Goal: Task Accomplishment & Management: Use online tool/utility

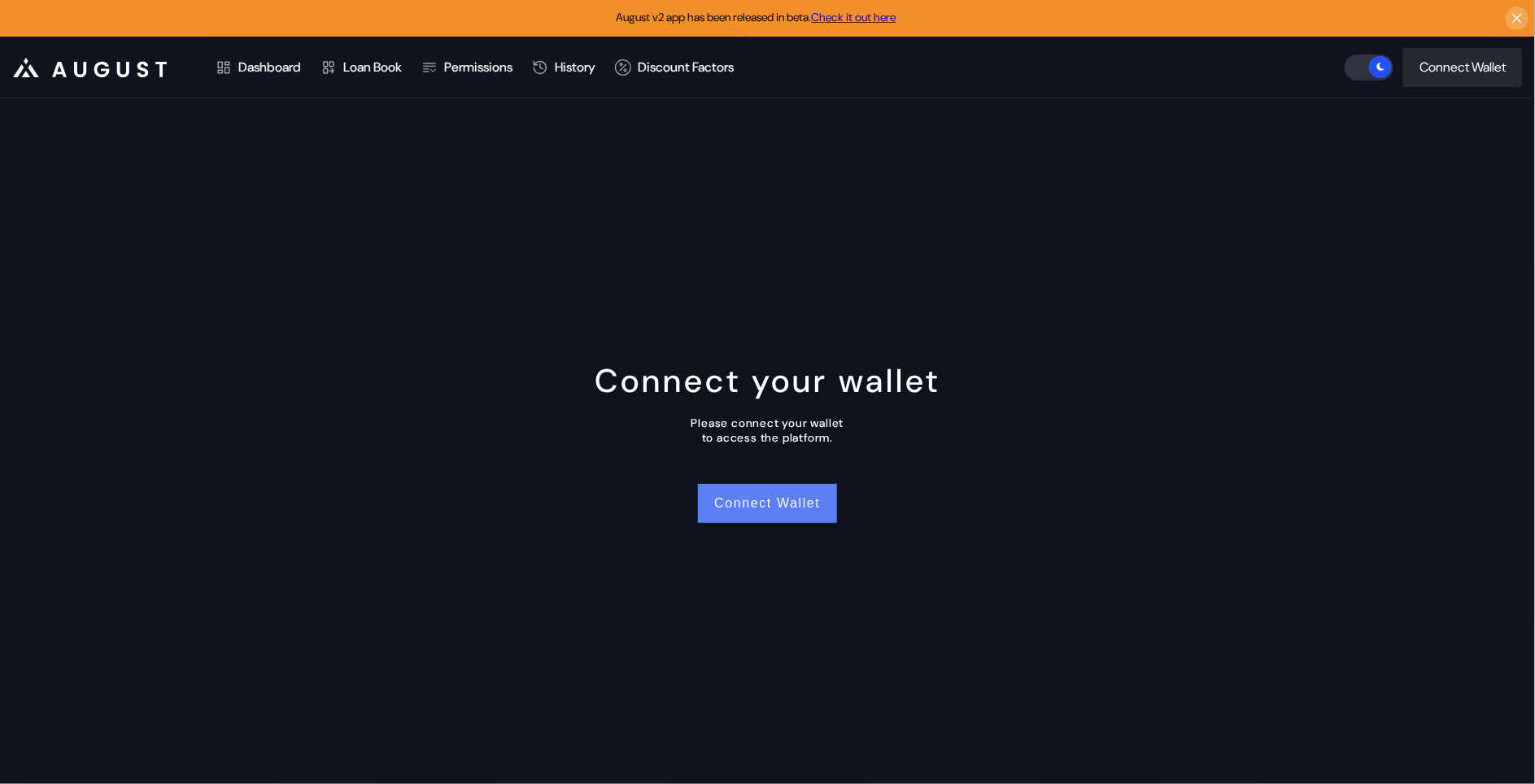
click at [744, 501] on button "Connect Wallet" at bounding box center [767, 503] width 138 height 39
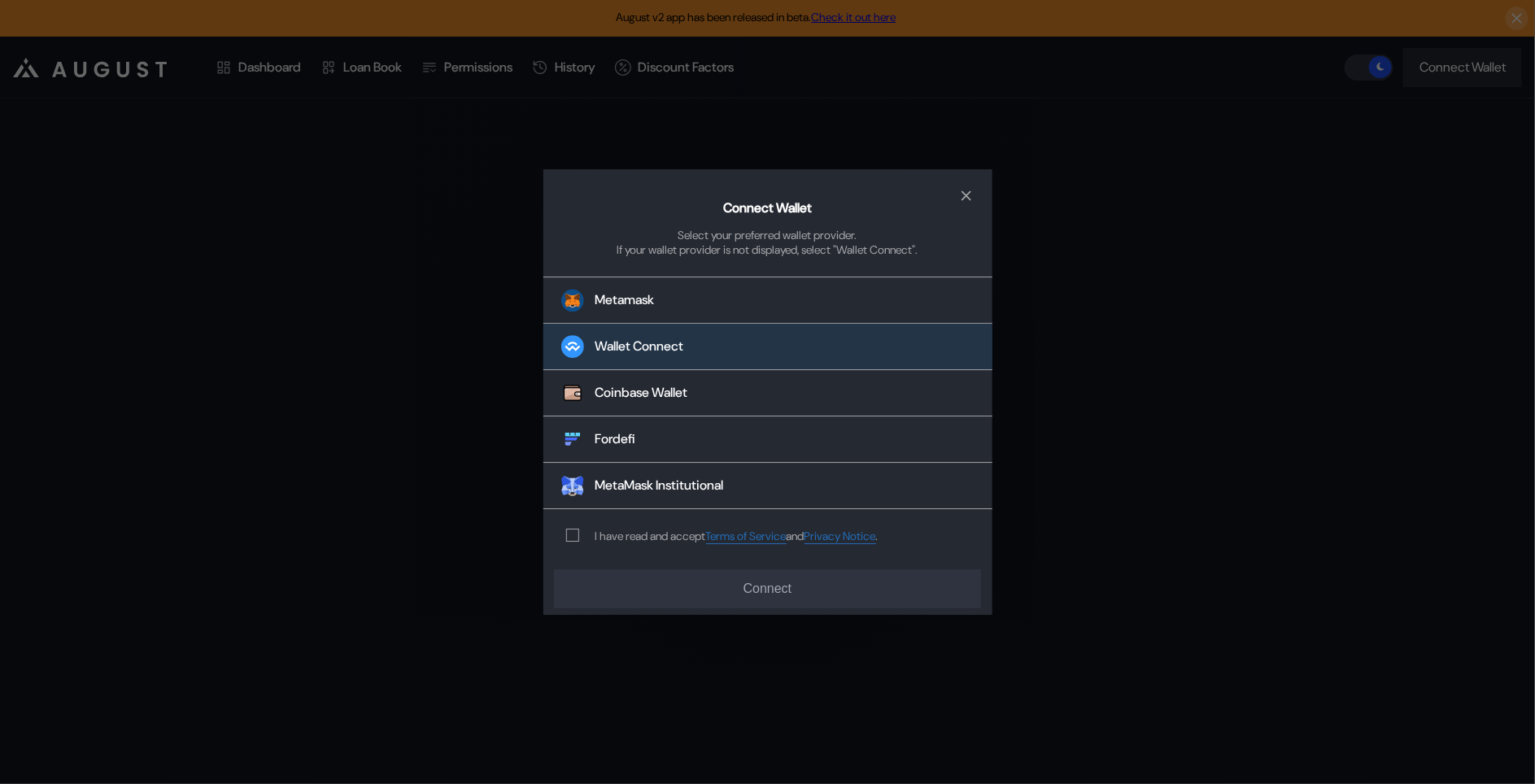
click at [700, 333] on button "Wallet Connect" at bounding box center [768, 346] width 449 height 46
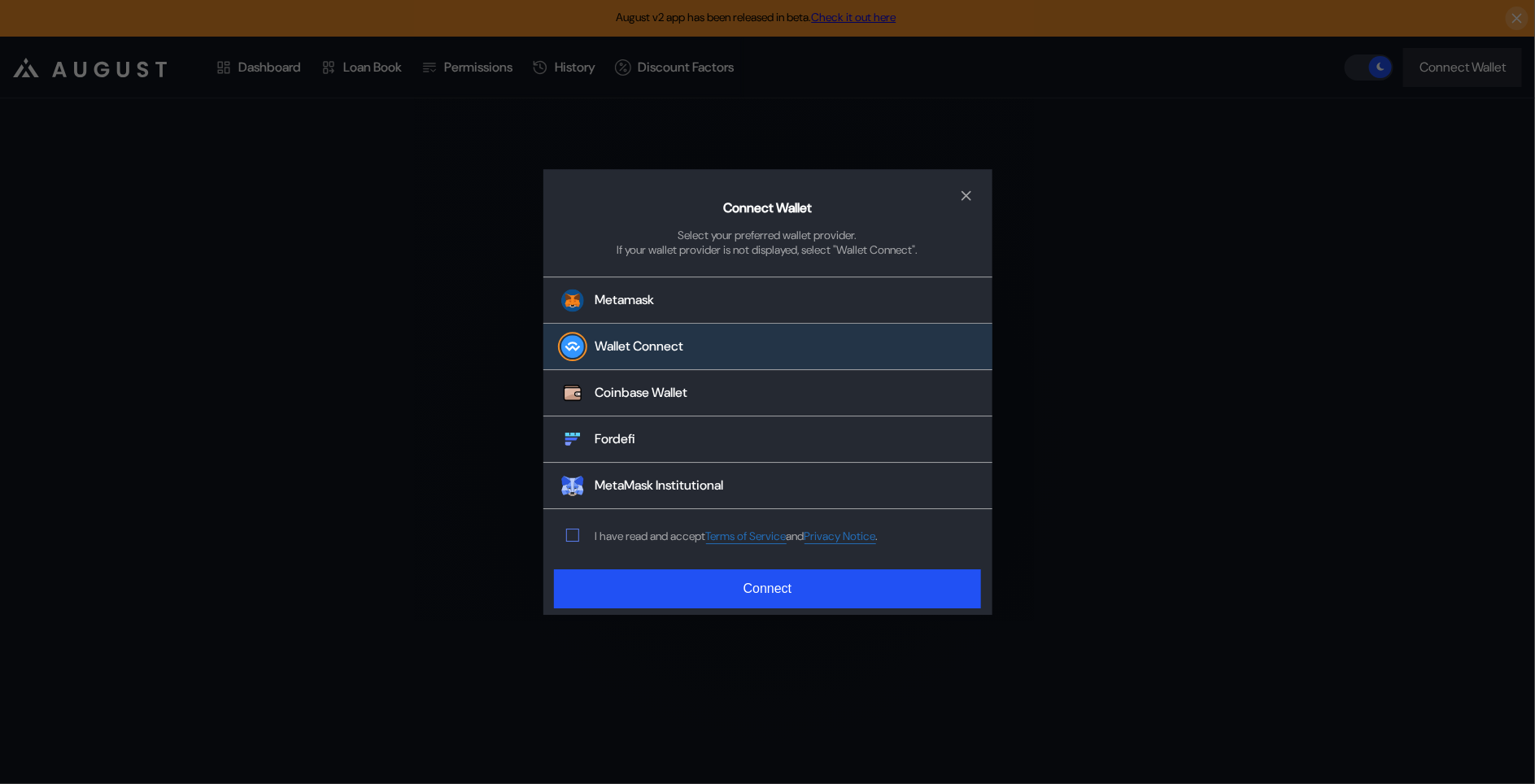
click at [571, 530] on span "modal" at bounding box center [573, 535] width 11 height 11
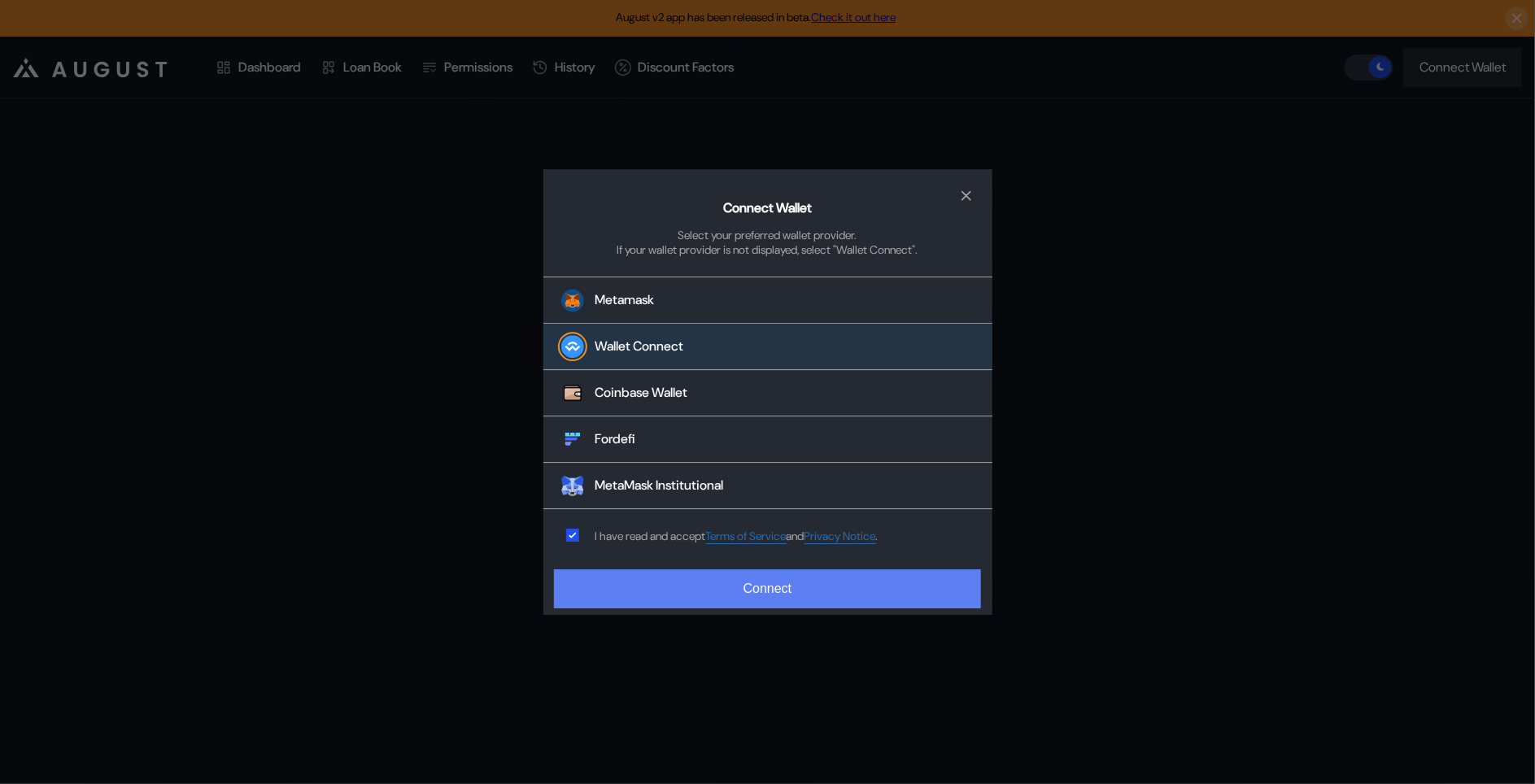
click at [594, 591] on button "Connect" at bounding box center [768, 588] width 426 height 39
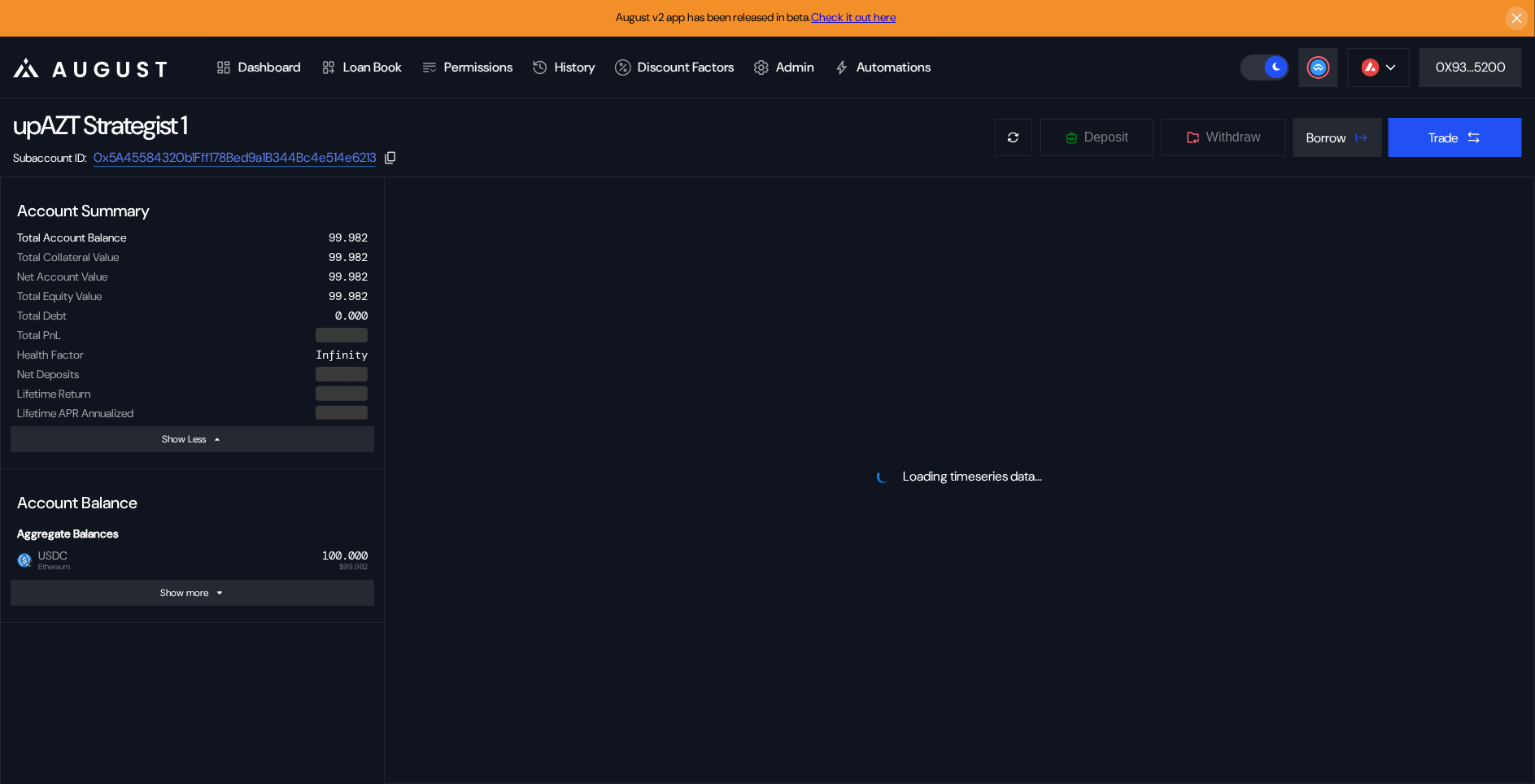
select select "*"
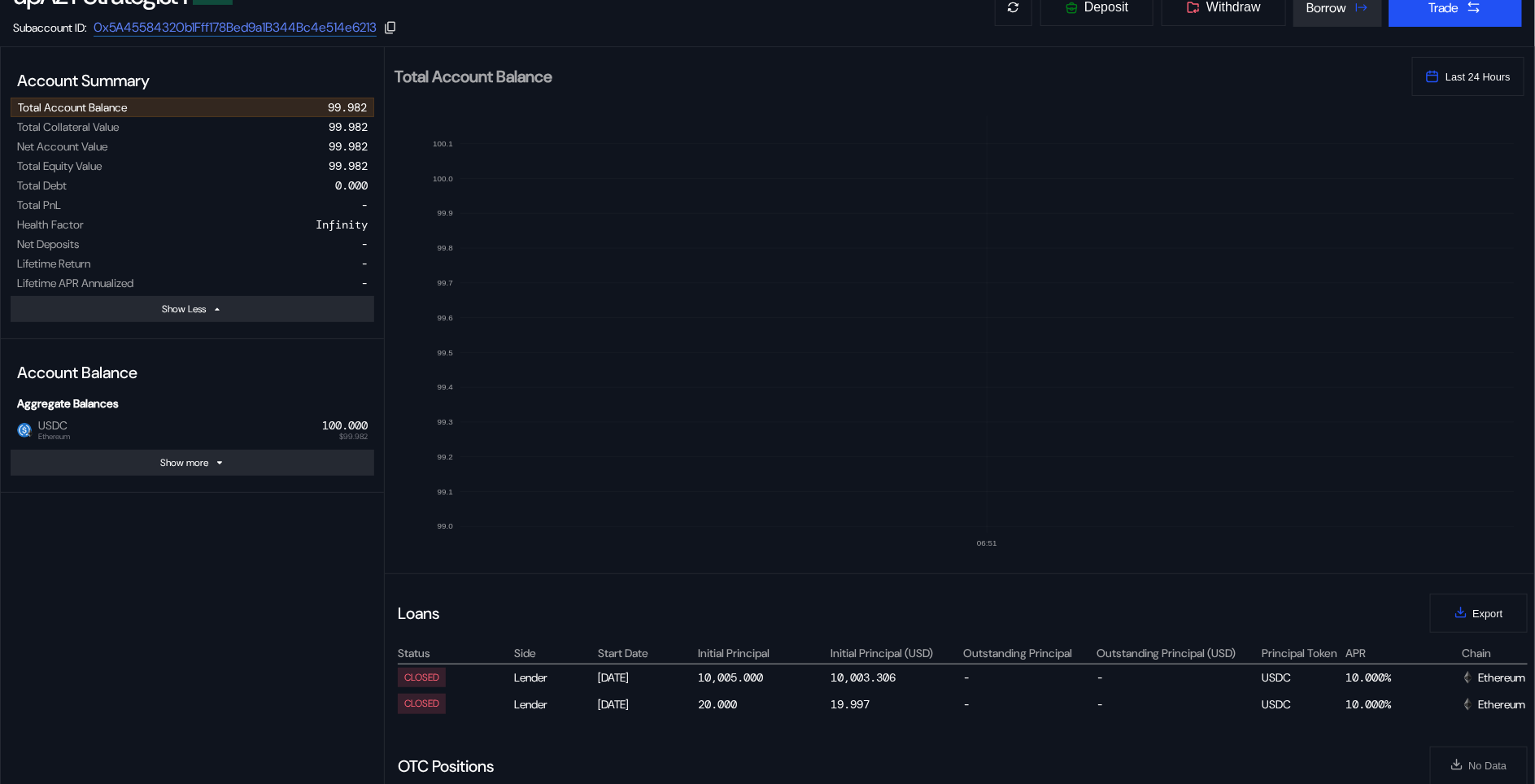
scroll to position [131, 0]
click at [395, 23] on icon at bounding box center [390, 27] width 10 height 12
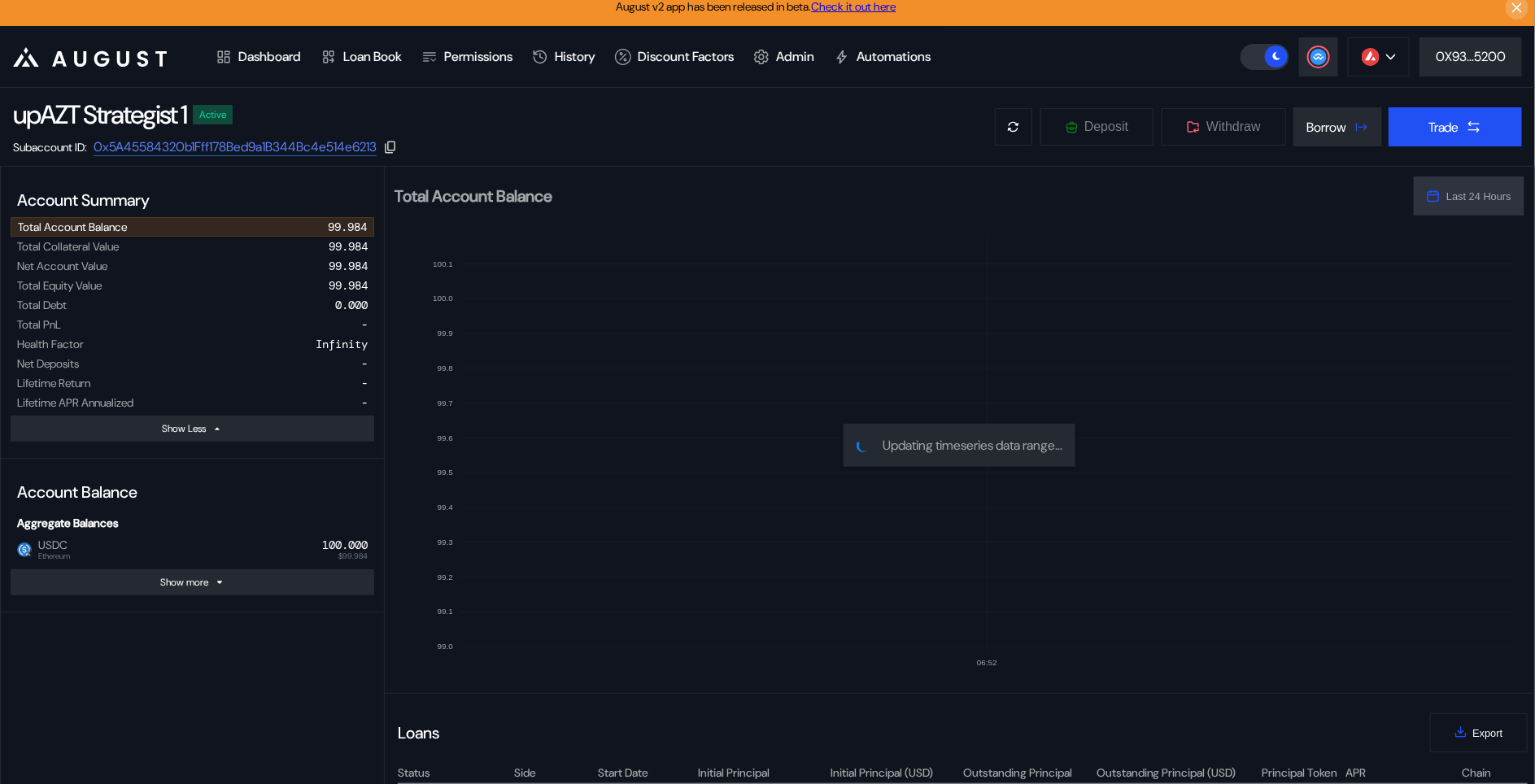
scroll to position [0, 0]
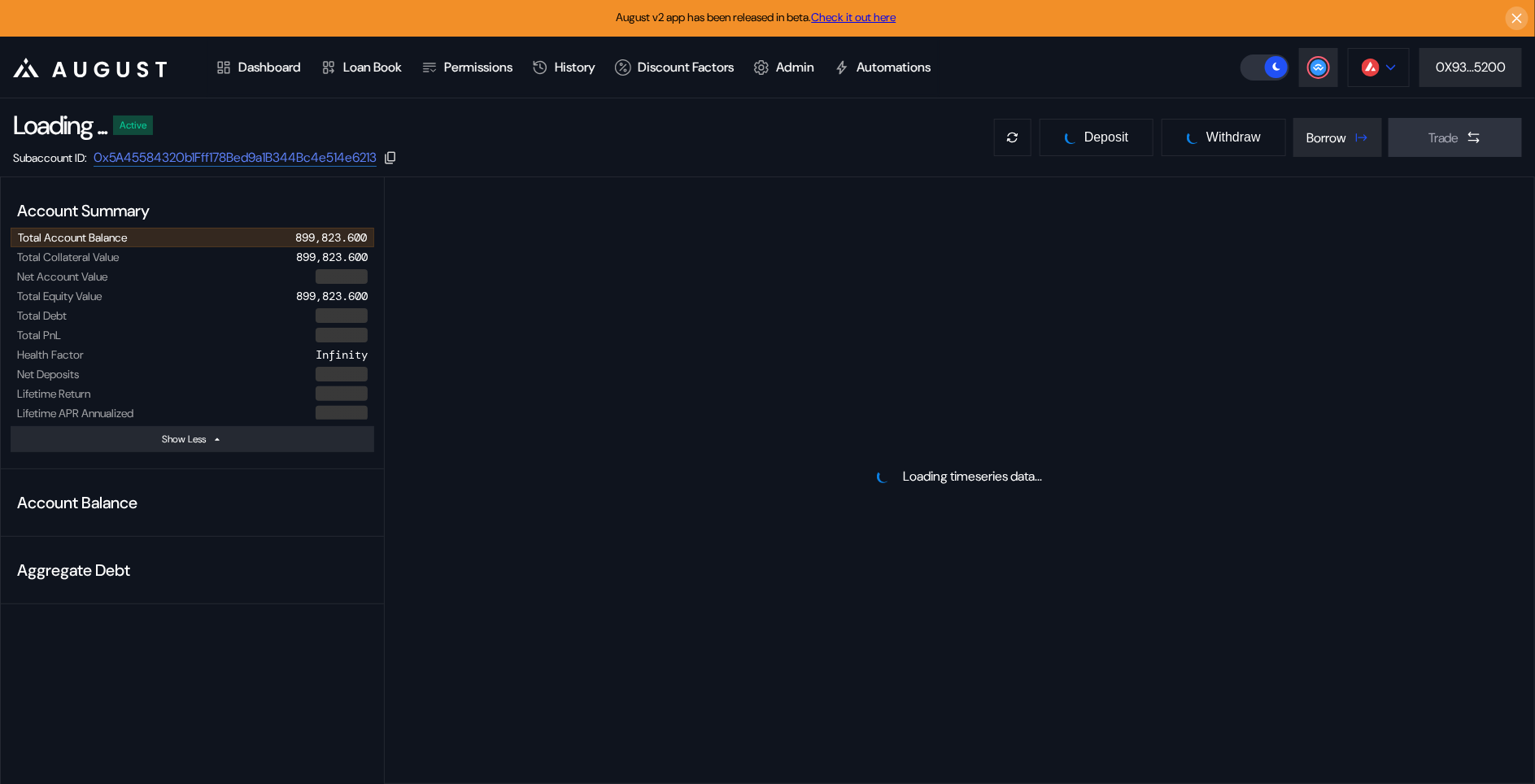
click at [1401, 70] on button at bounding box center [1378, 67] width 62 height 39
select select "*"
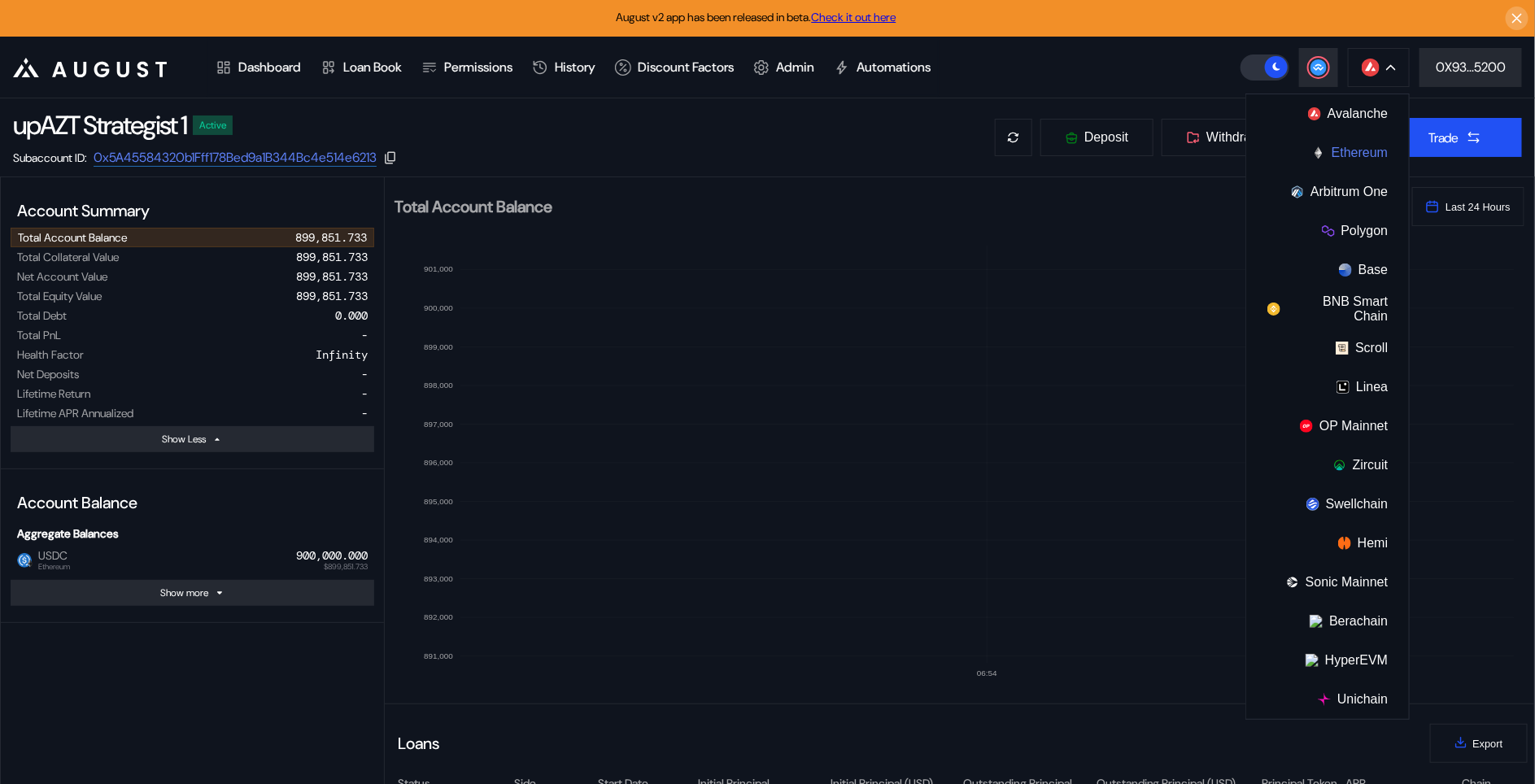
click at [1366, 156] on button "Ethereum" at bounding box center [1327, 152] width 163 height 39
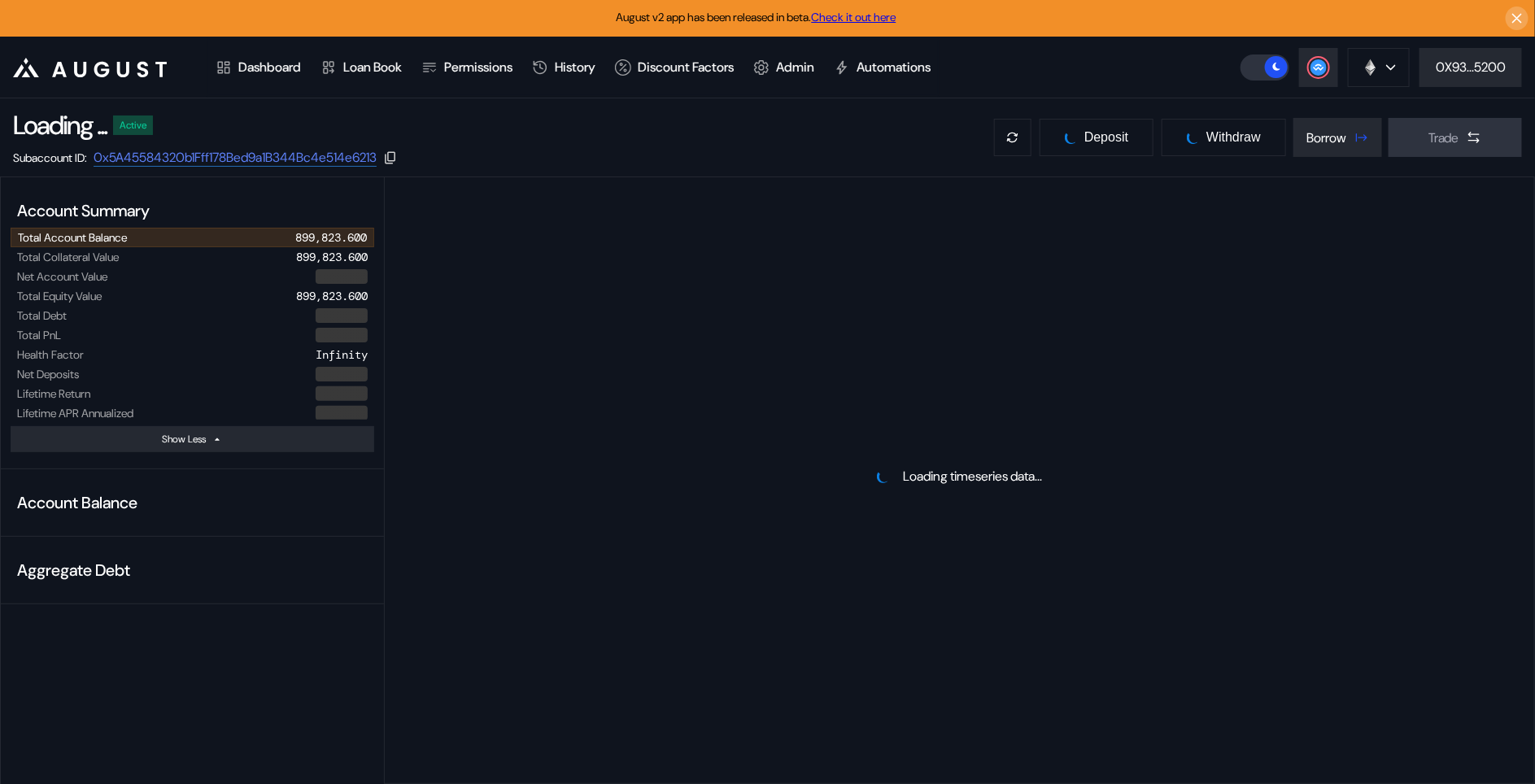
select select "*"
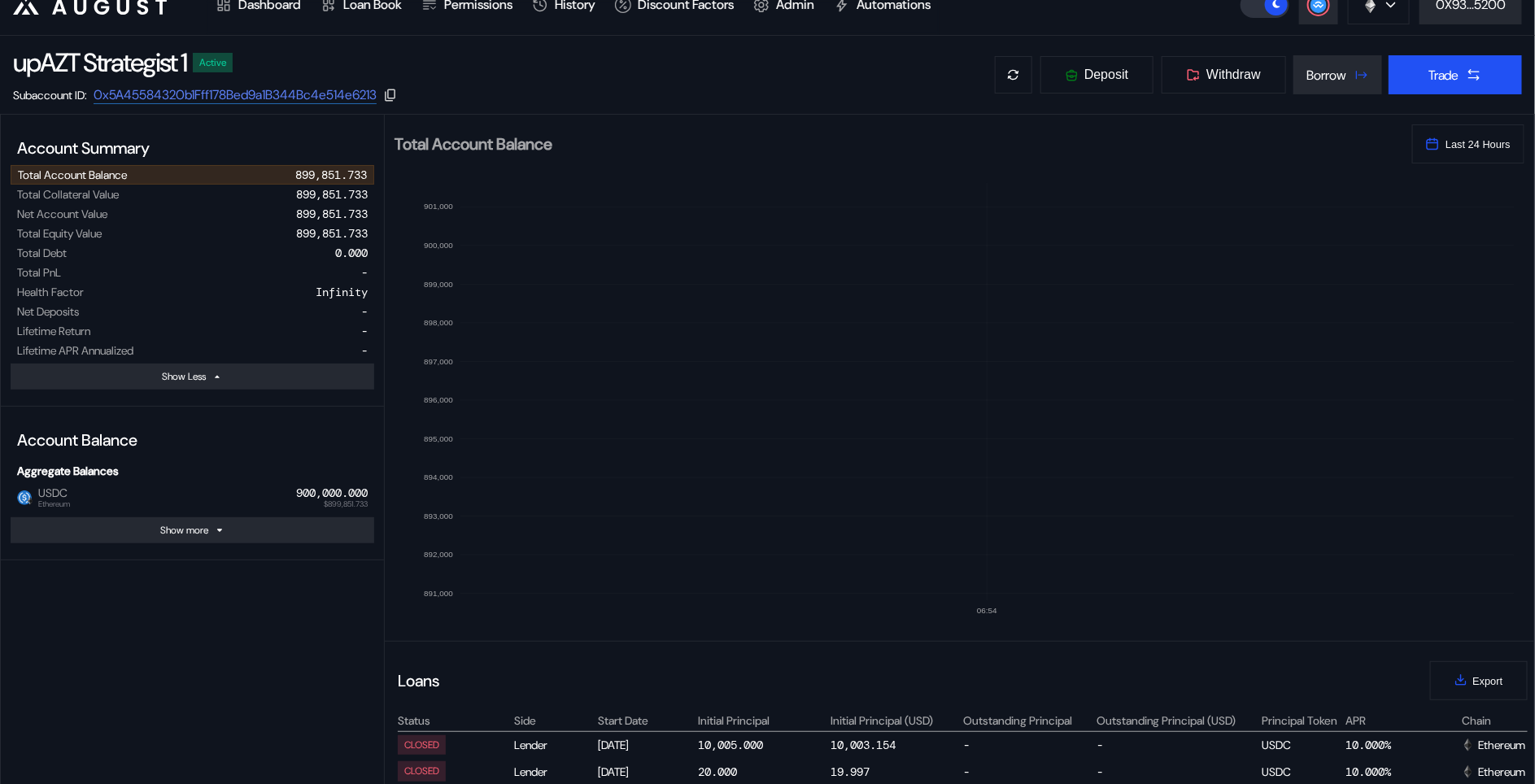
scroll to position [80, 0]
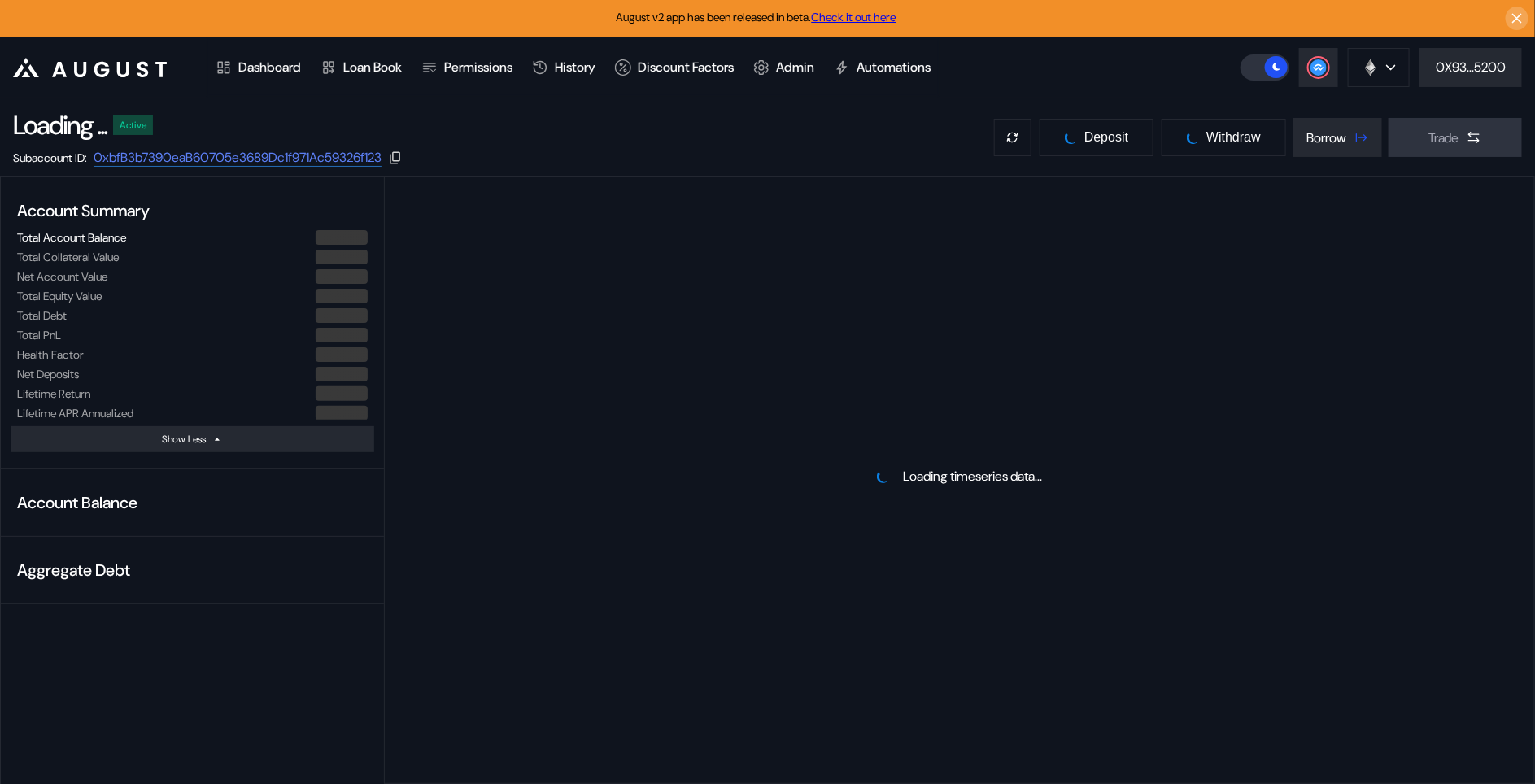
select select "*"
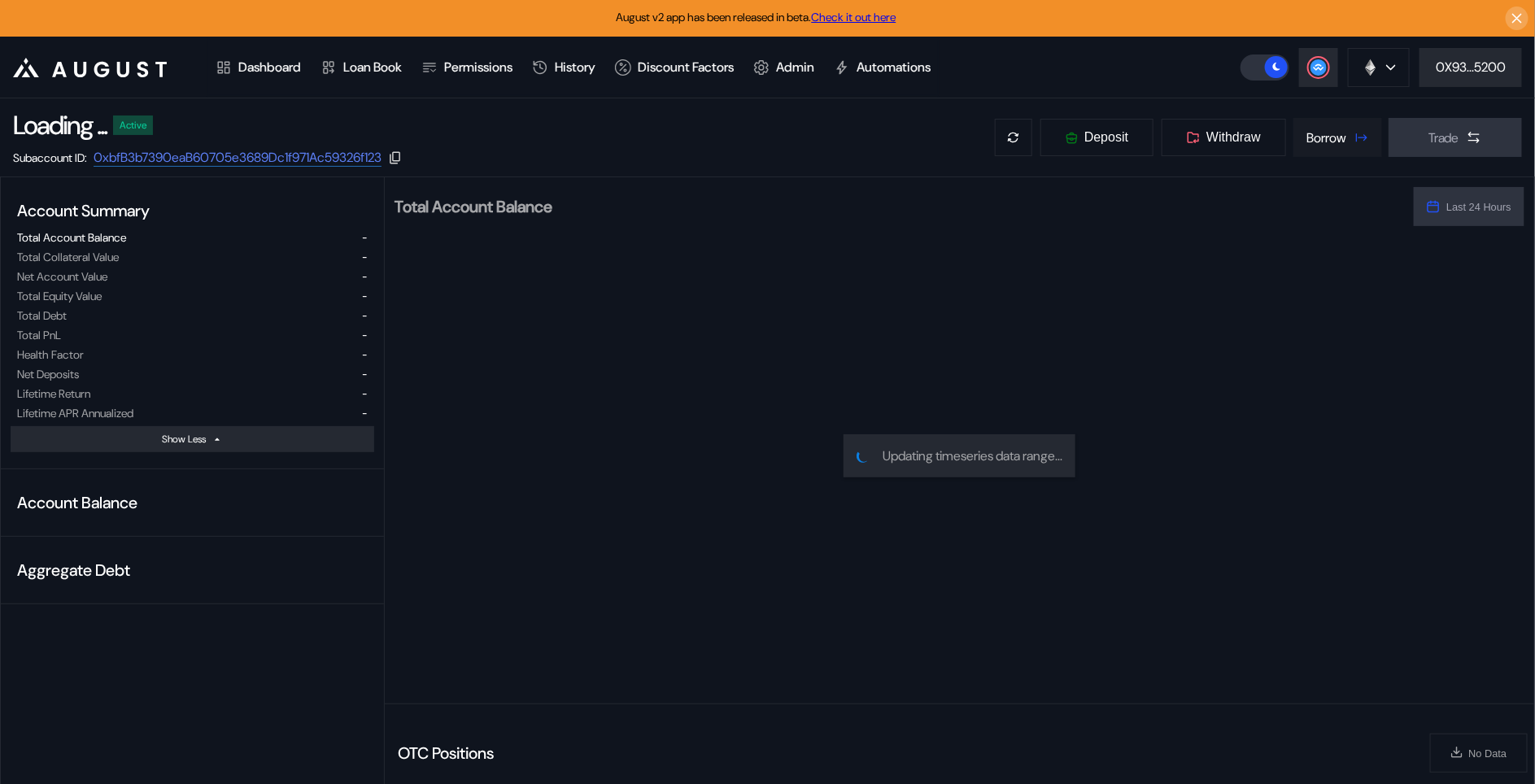
click at [1323, 139] on div "Borrow" at bounding box center [1327, 138] width 40 height 17
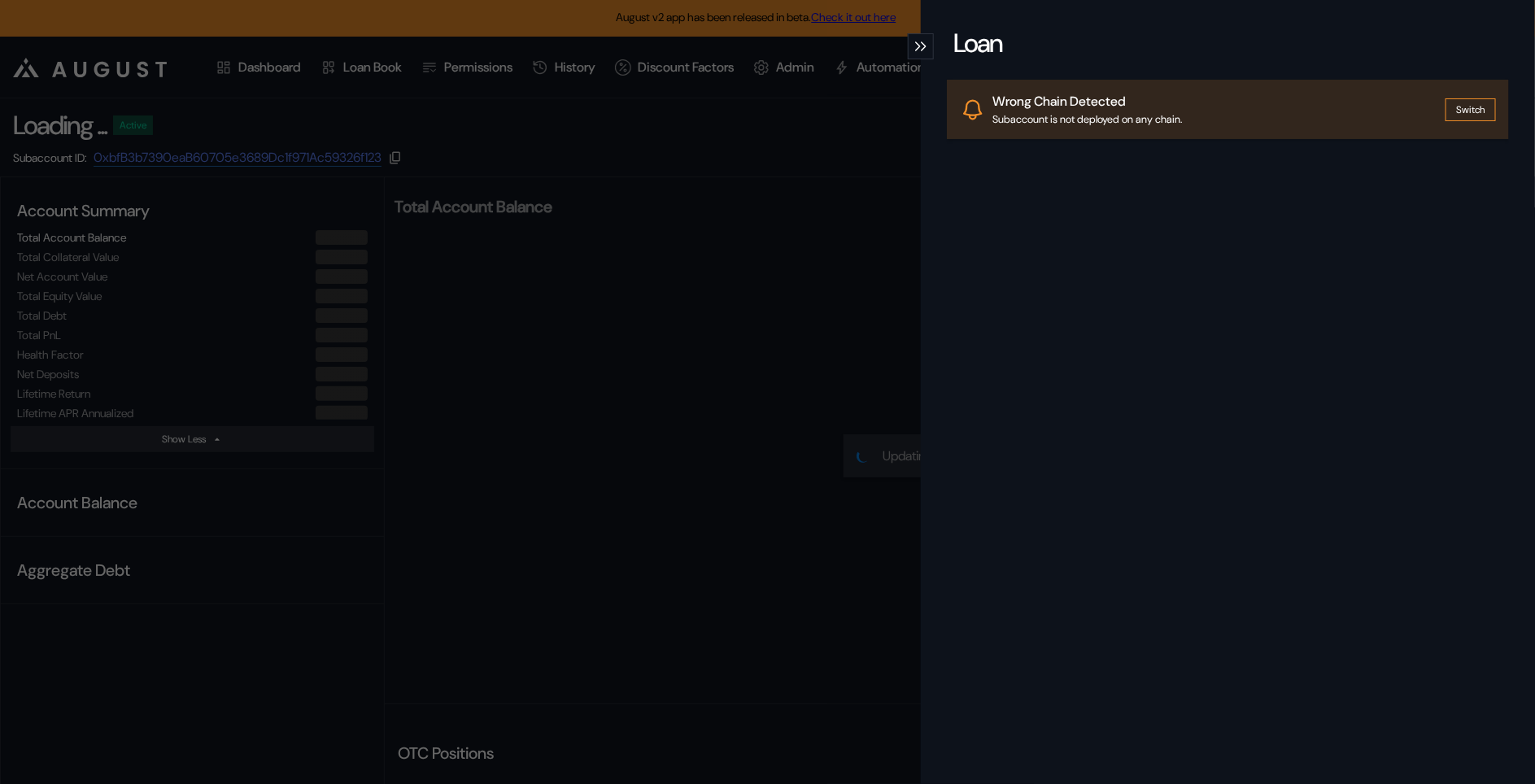
click at [1471, 104] on button "Switch" at bounding box center [1471, 110] width 50 height 23
click at [1455, 111] on button "Switch" at bounding box center [1471, 110] width 50 height 23
click at [917, 44] on icon "modal" at bounding box center [918, 46] width 6 height 10
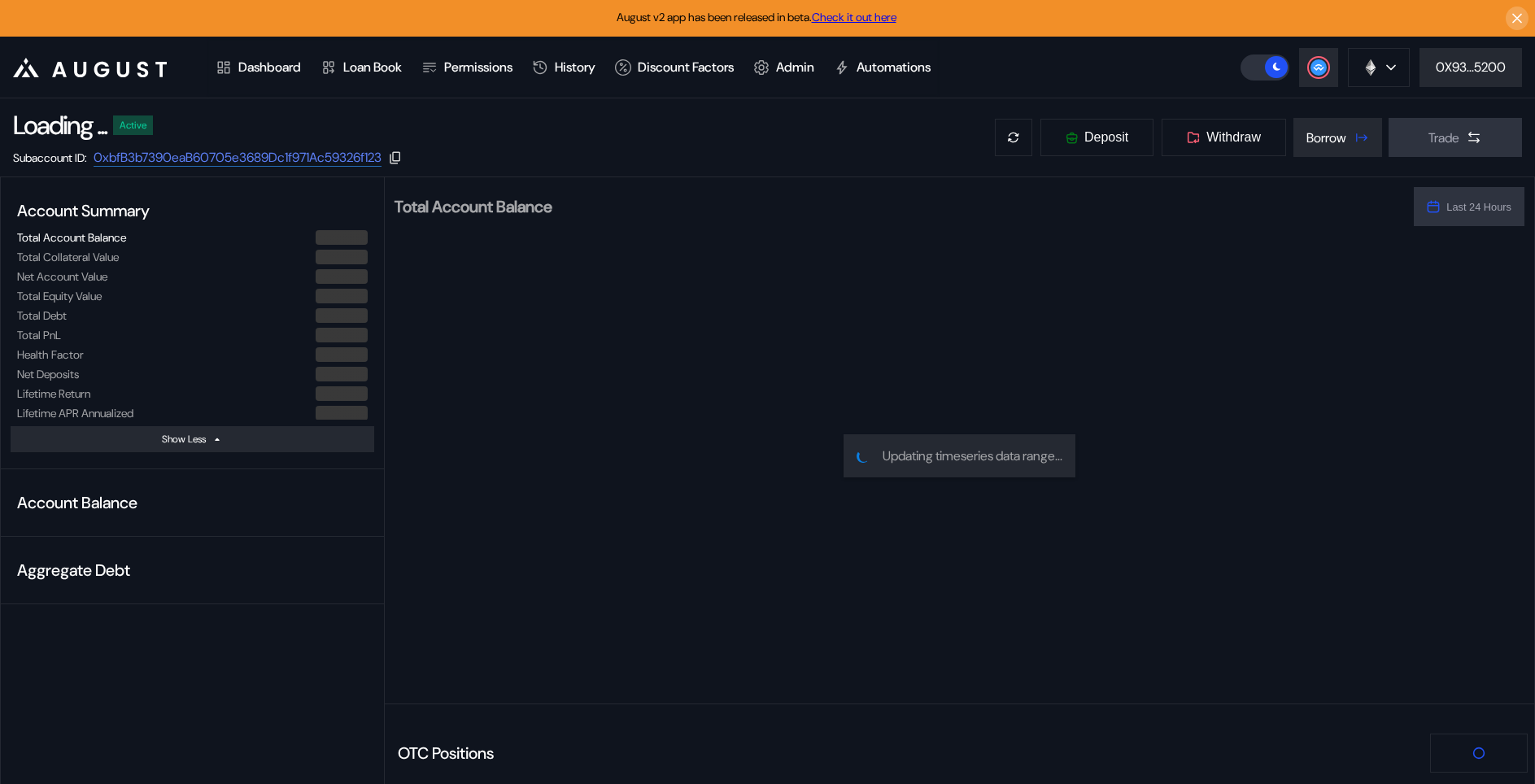
select select "*"
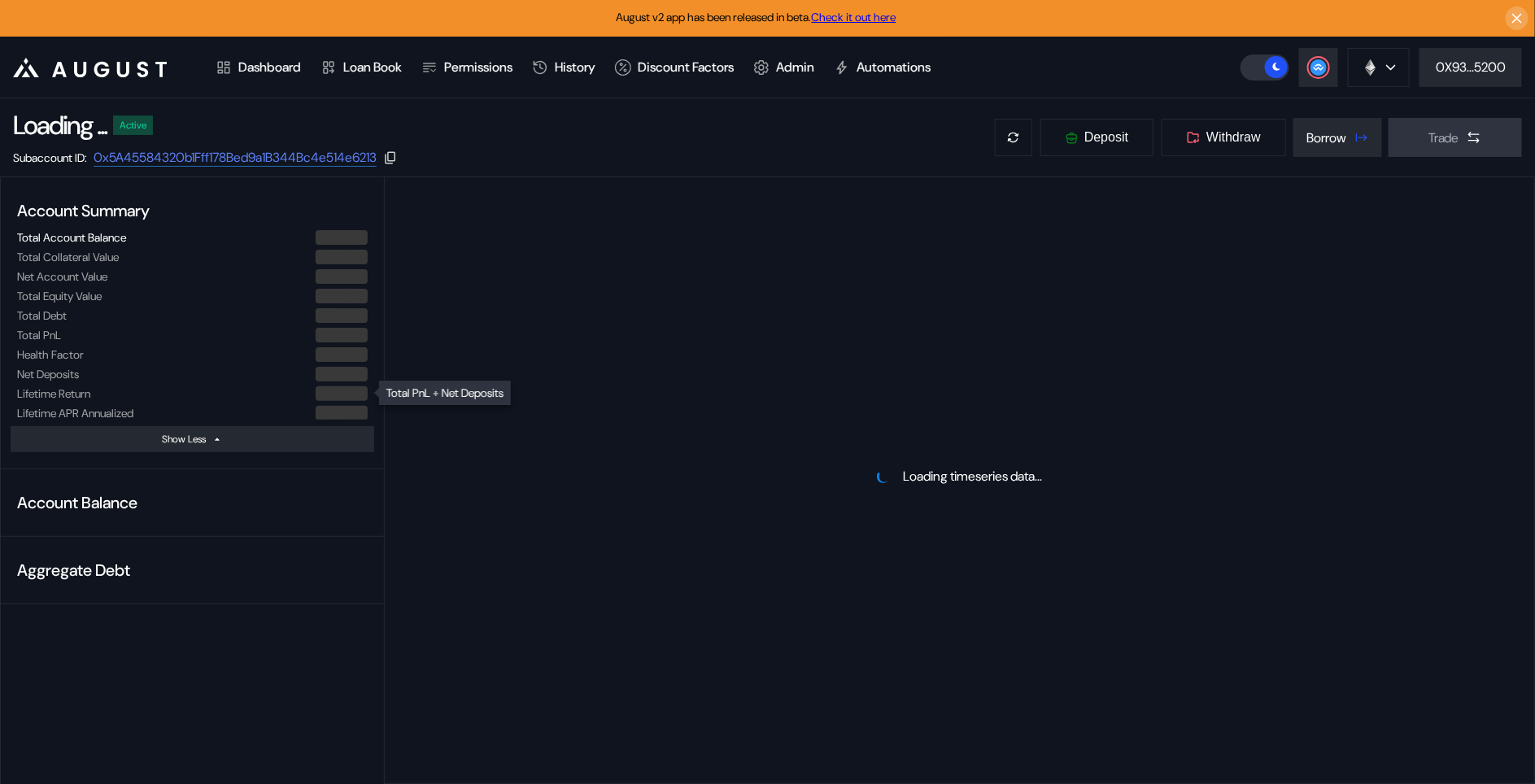
select select "*"
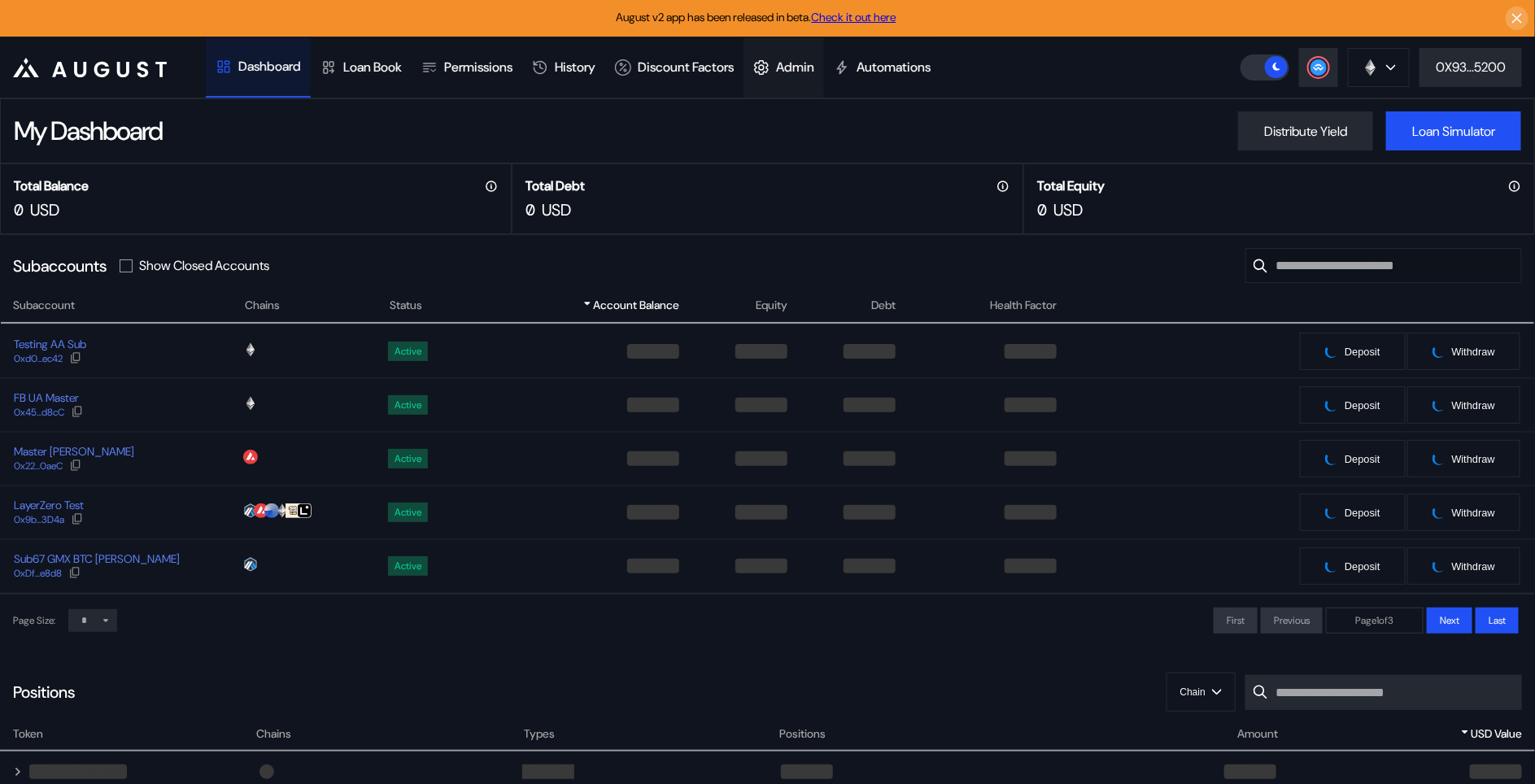
click at [814, 64] on div "Admin" at bounding box center [795, 67] width 38 height 17
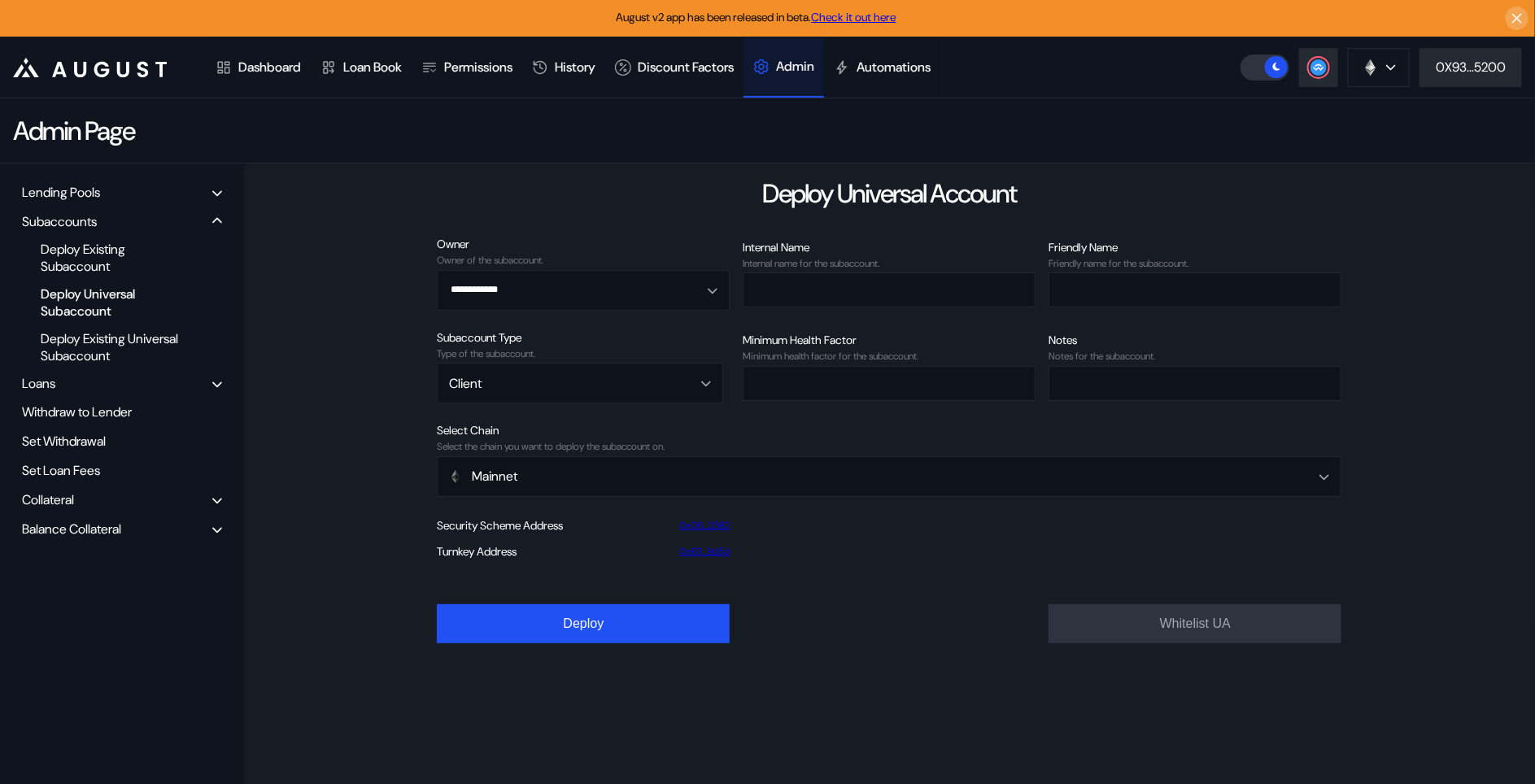
click at [149, 223] on div "Subaccounts" at bounding box center [122, 221] width 211 height 25
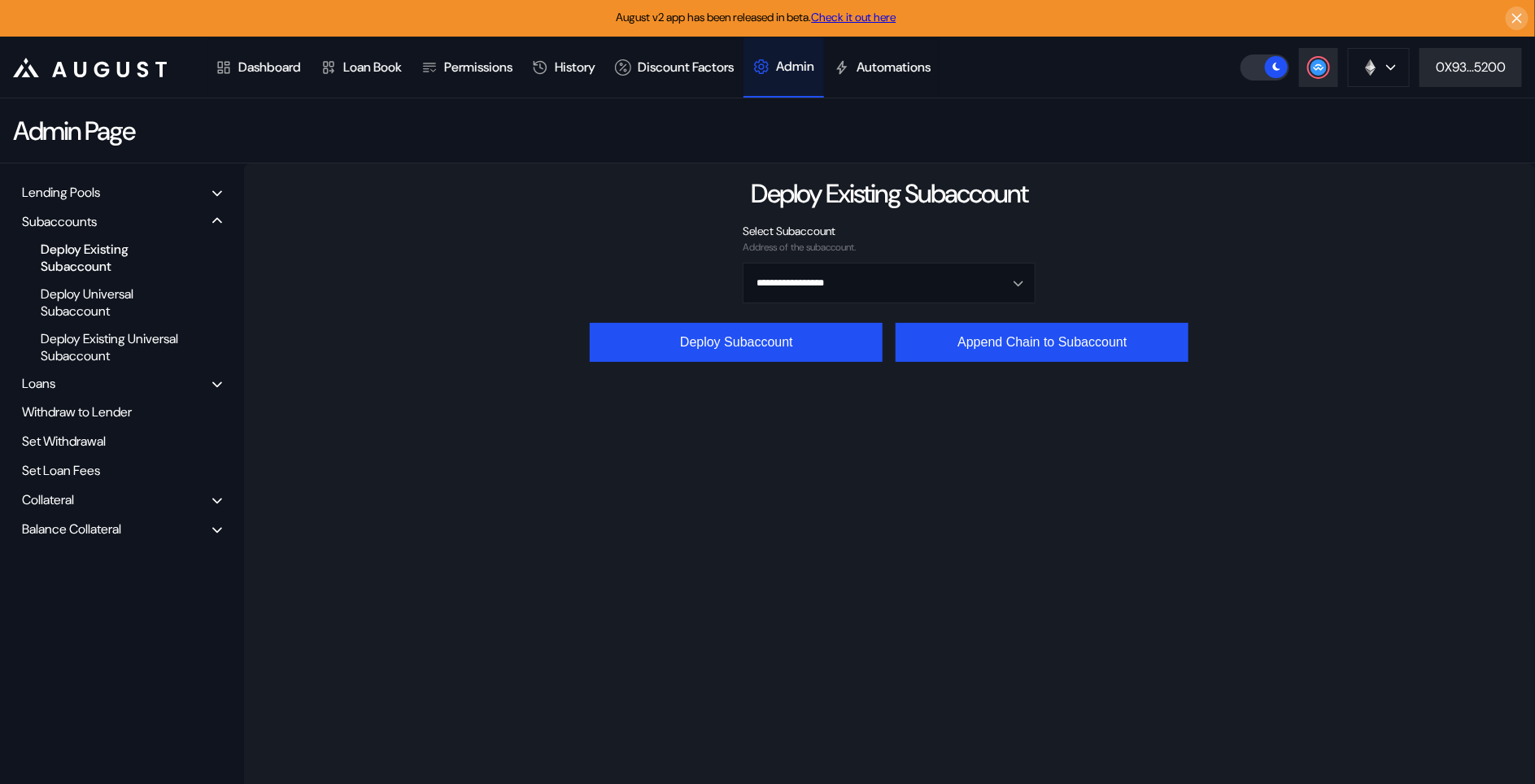
click at [198, 216] on div "Subaccounts" at bounding box center [122, 221] width 211 height 25
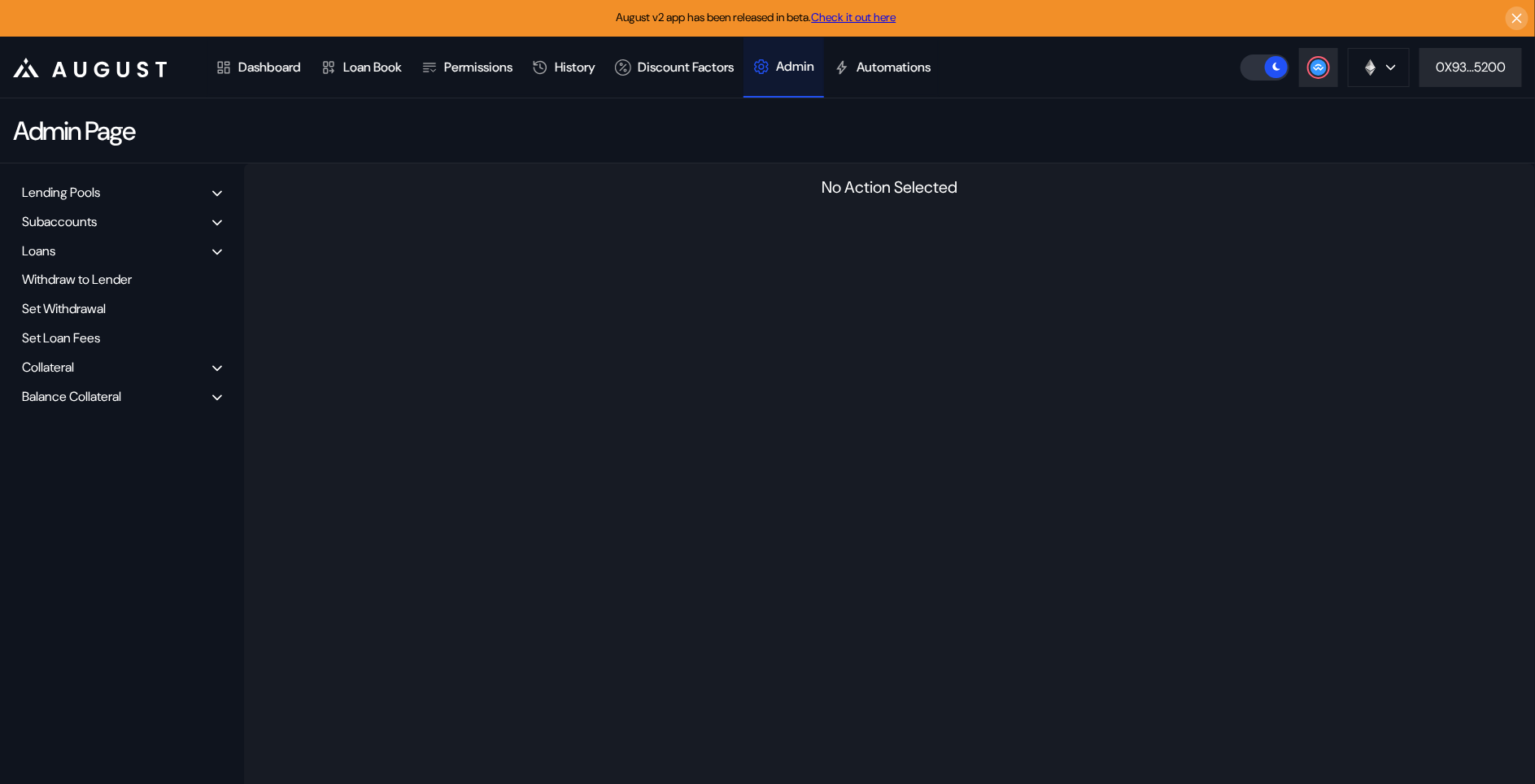
click at [154, 245] on div "Loans" at bounding box center [122, 251] width 211 height 25
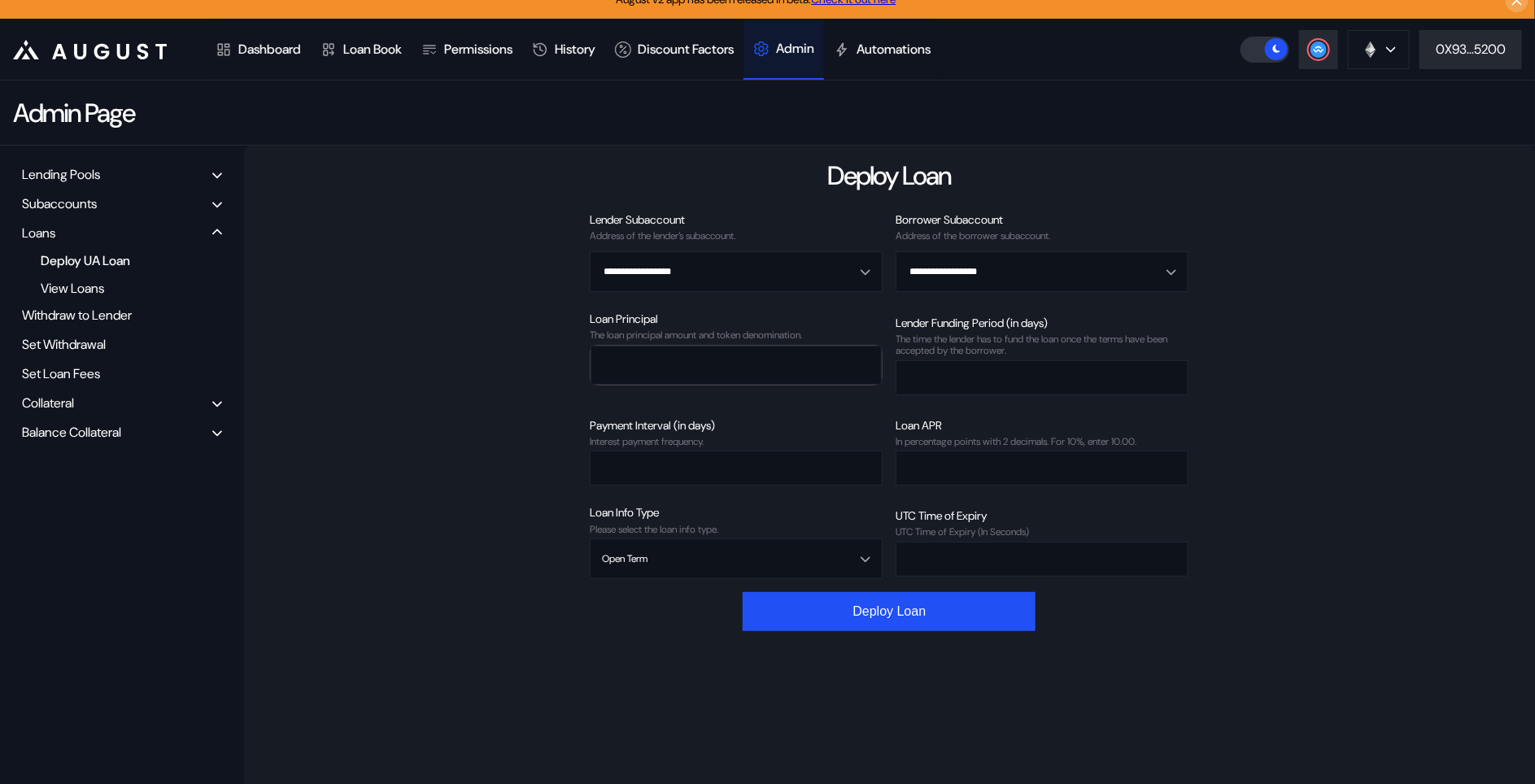
scroll to position [37, 0]
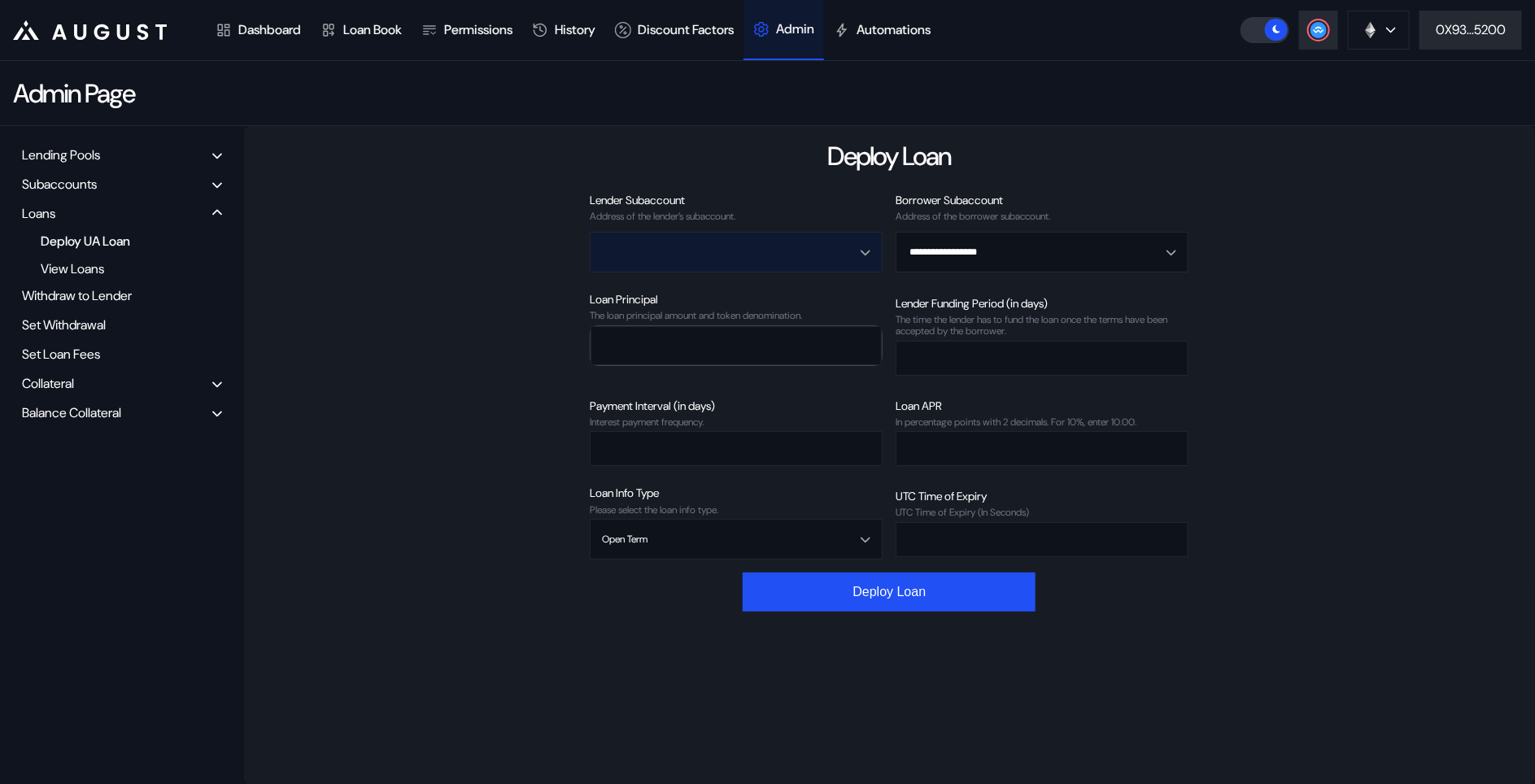
click at [699, 241] on input "Open menu" at bounding box center [727, 251] width 251 height 39
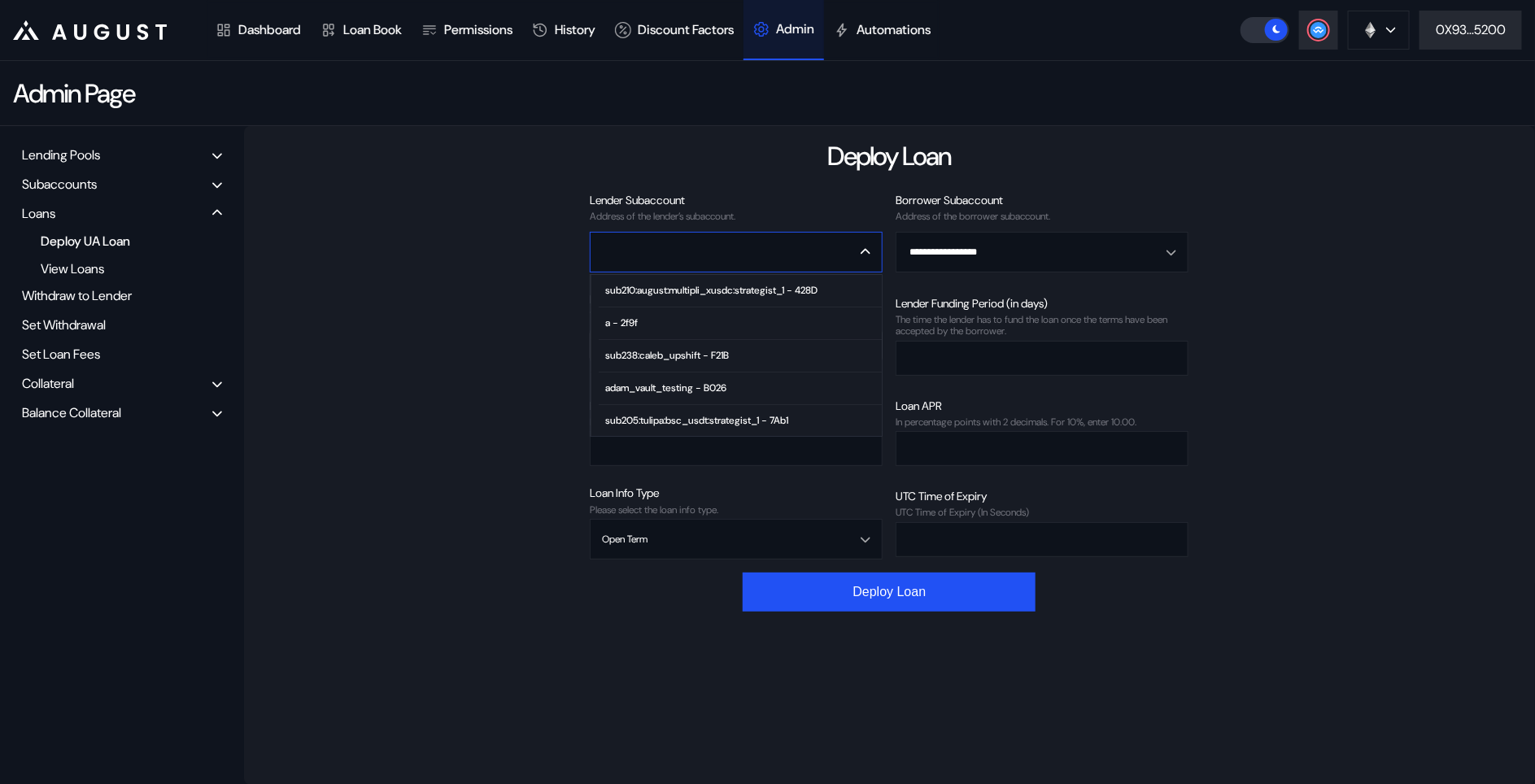
type input "*"
click at [794, 323] on span "sub232:mnnc:upazt:strategist_1 - 6213" at bounding box center [740, 323] width 283 height 32
type input "**********"
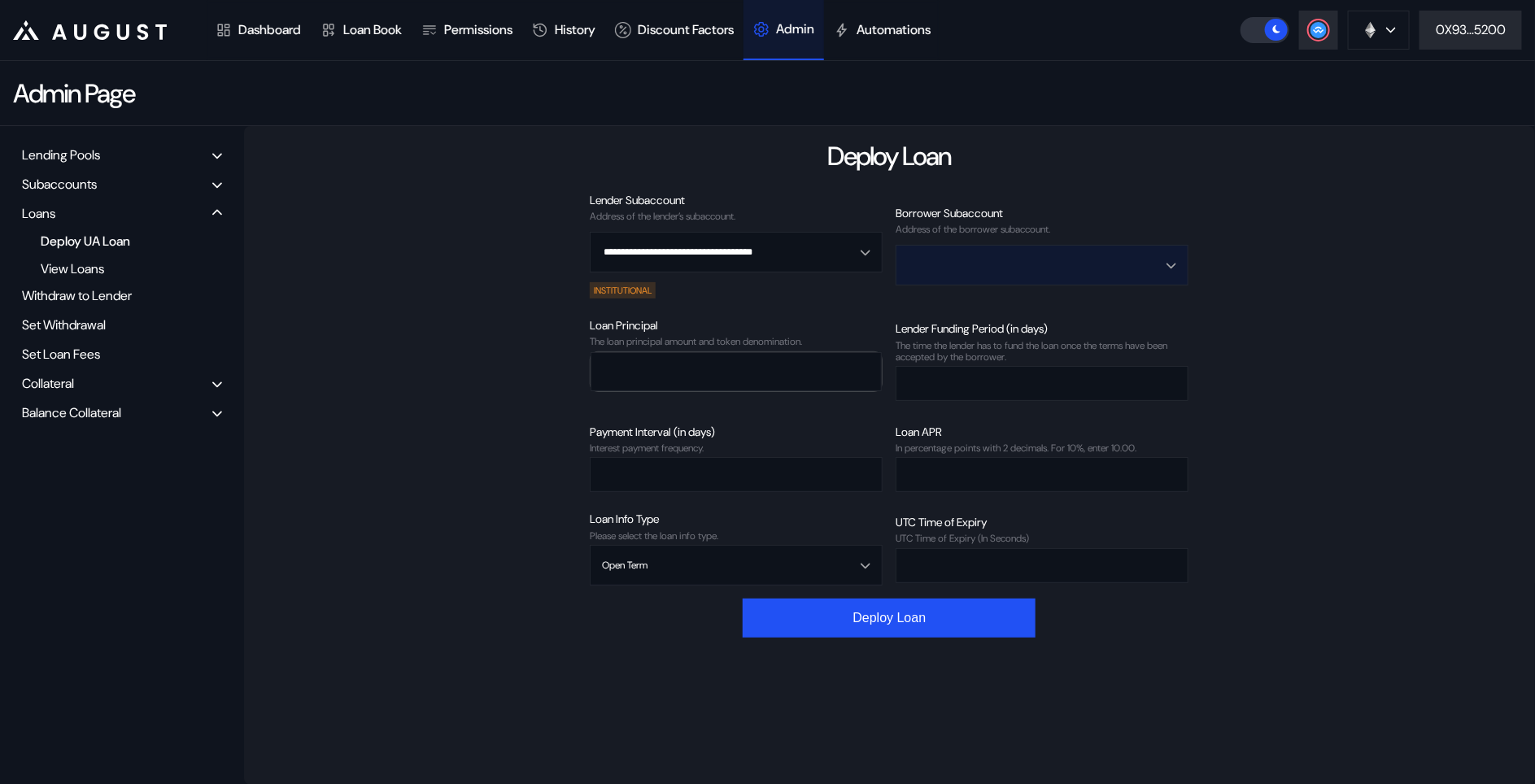
click at [996, 269] on input "Open menu" at bounding box center [1033, 265] width 251 height 39
click at [1044, 299] on div "sub266:mnnc_upazt_loan - f123" at bounding box center [982, 303] width 141 height 11
type input "**********"
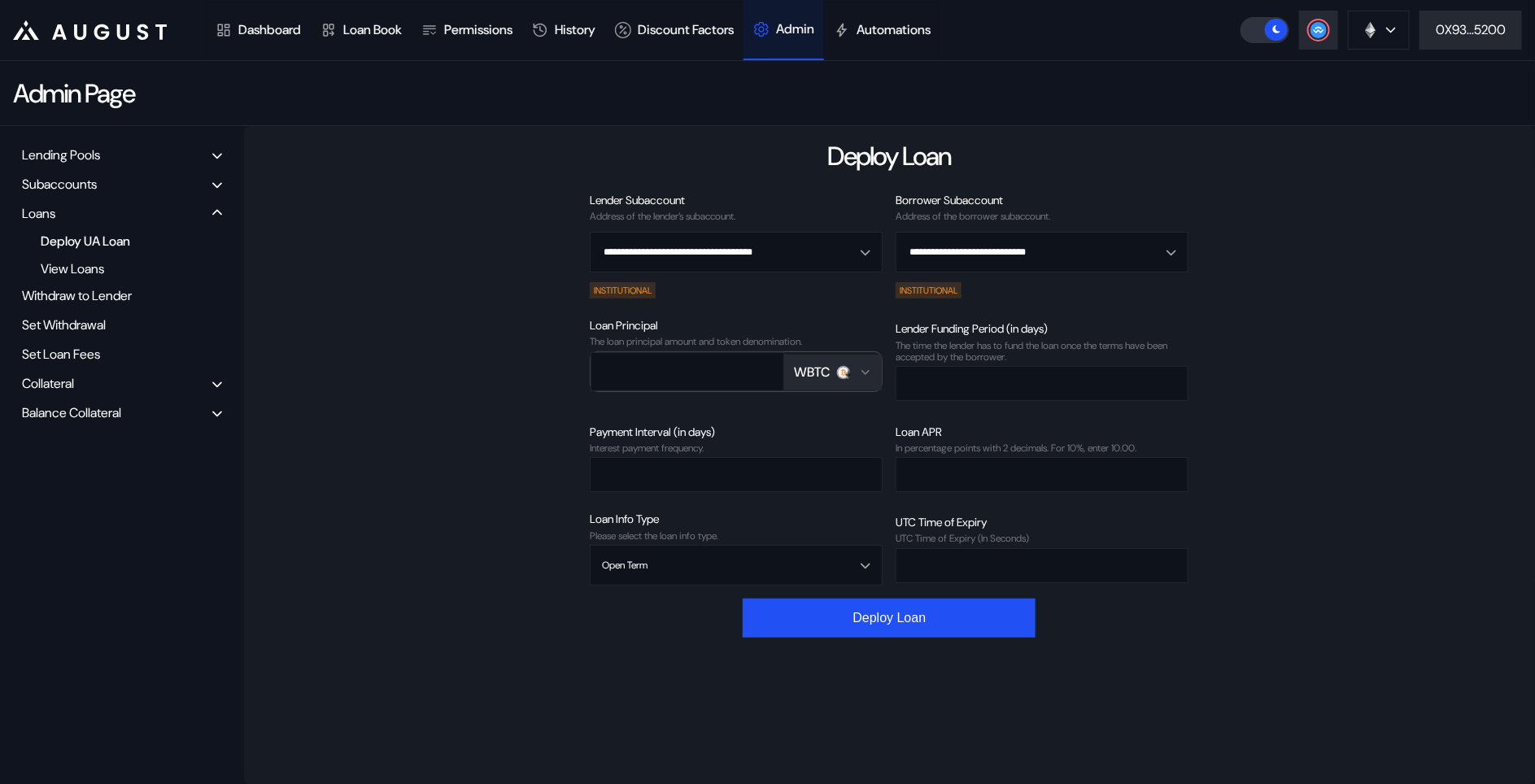
click at [848, 385] on button "WBTC" at bounding box center [833, 372] width 97 height 36
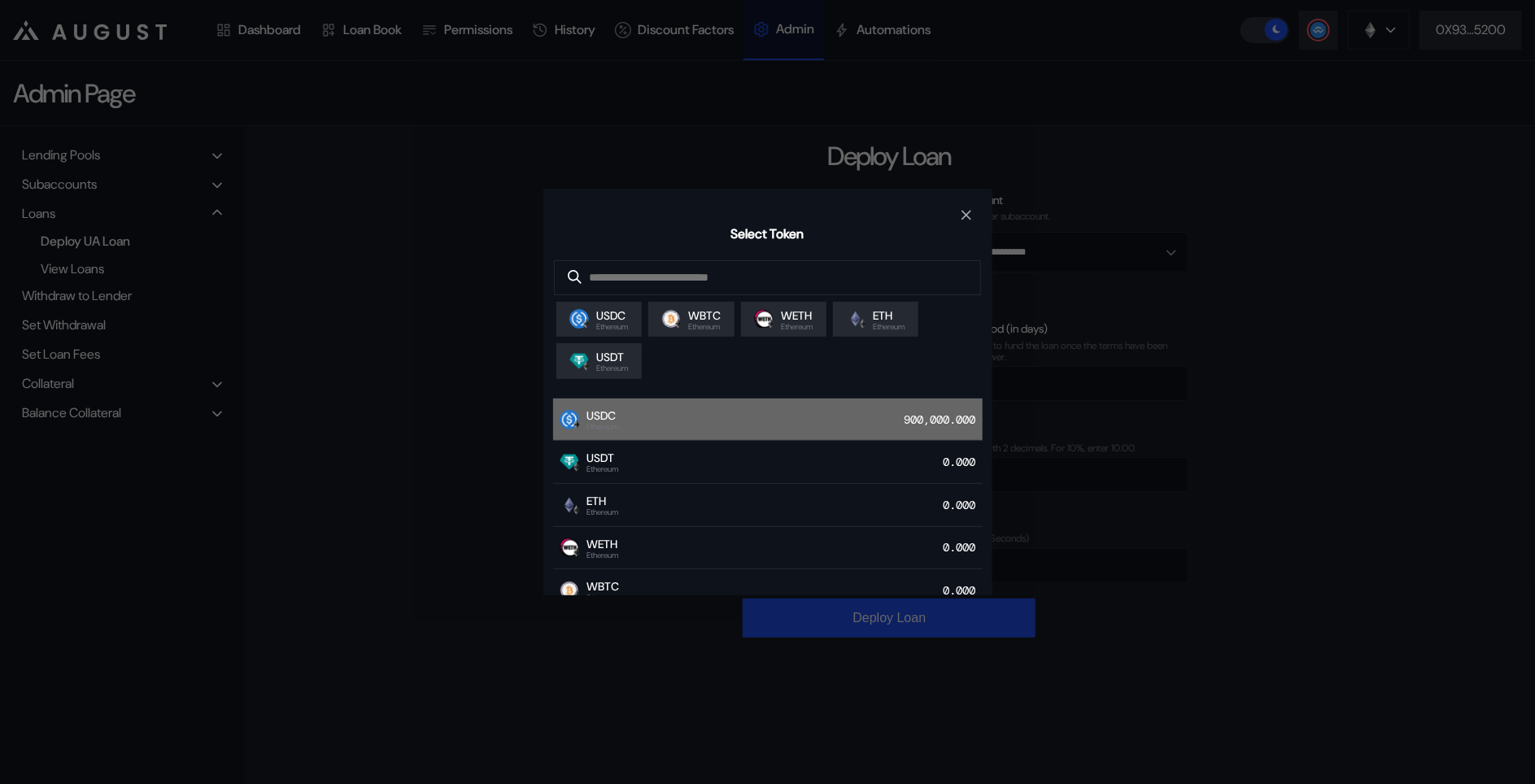
click at [837, 416] on div "USDC Ethereum 900,000.000" at bounding box center [768, 420] width 430 height 44
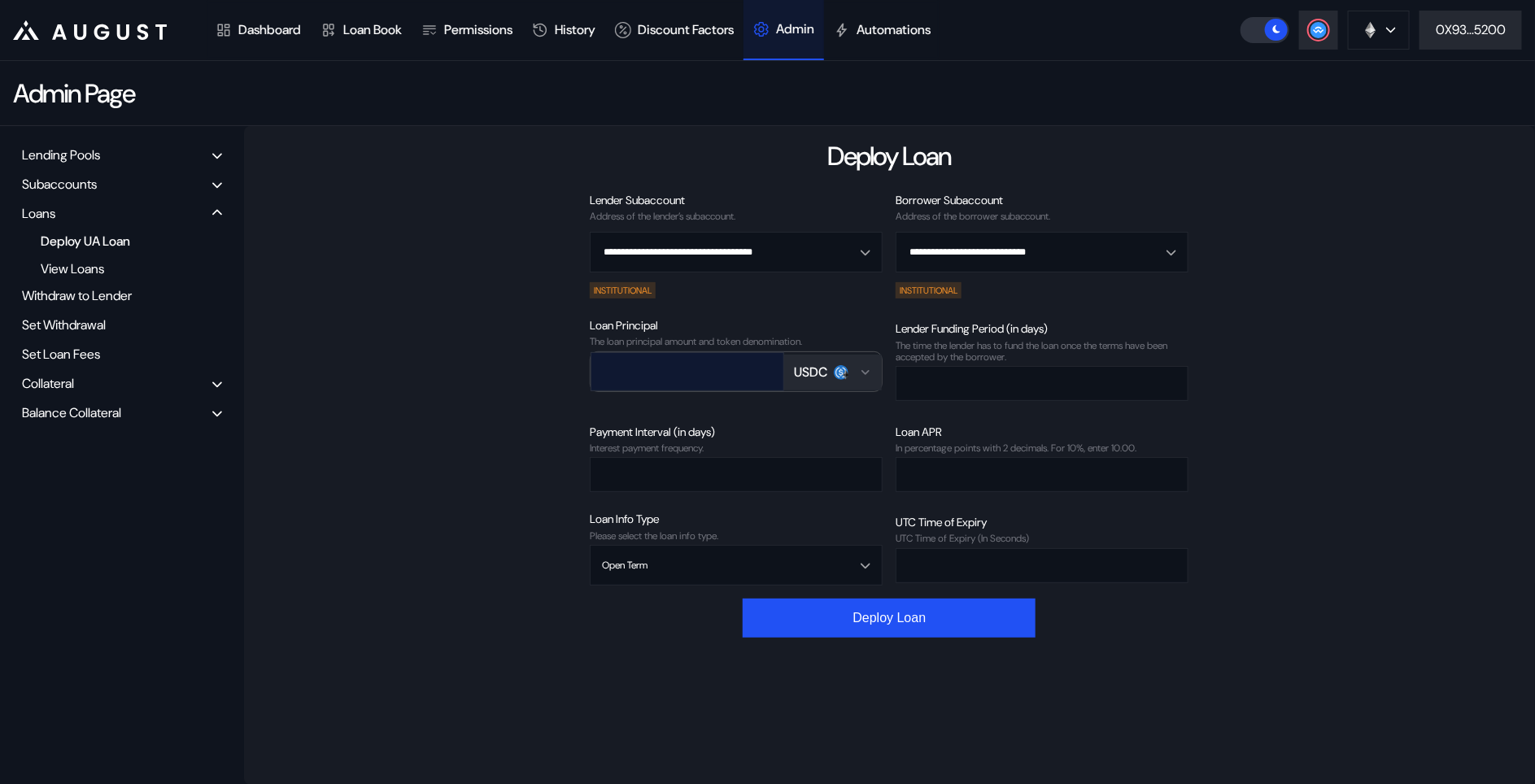
click at [708, 369] on input "number" at bounding box center [676, 372] width 169 height 33
type input "******"
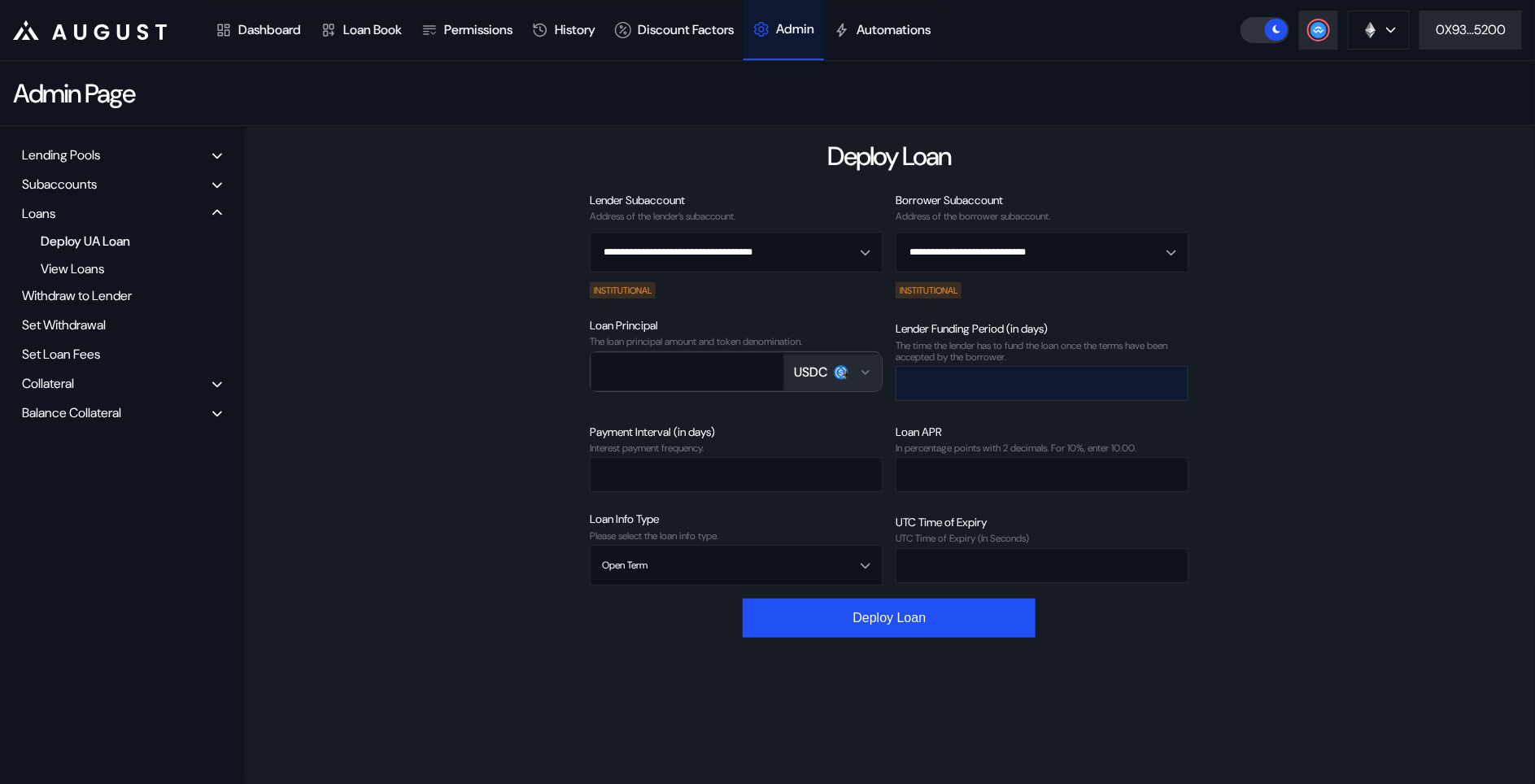
click at [981, 372] on input "number" at bounding box center [1029, 384] width 267 height 33
type input "*"
type input "*****"
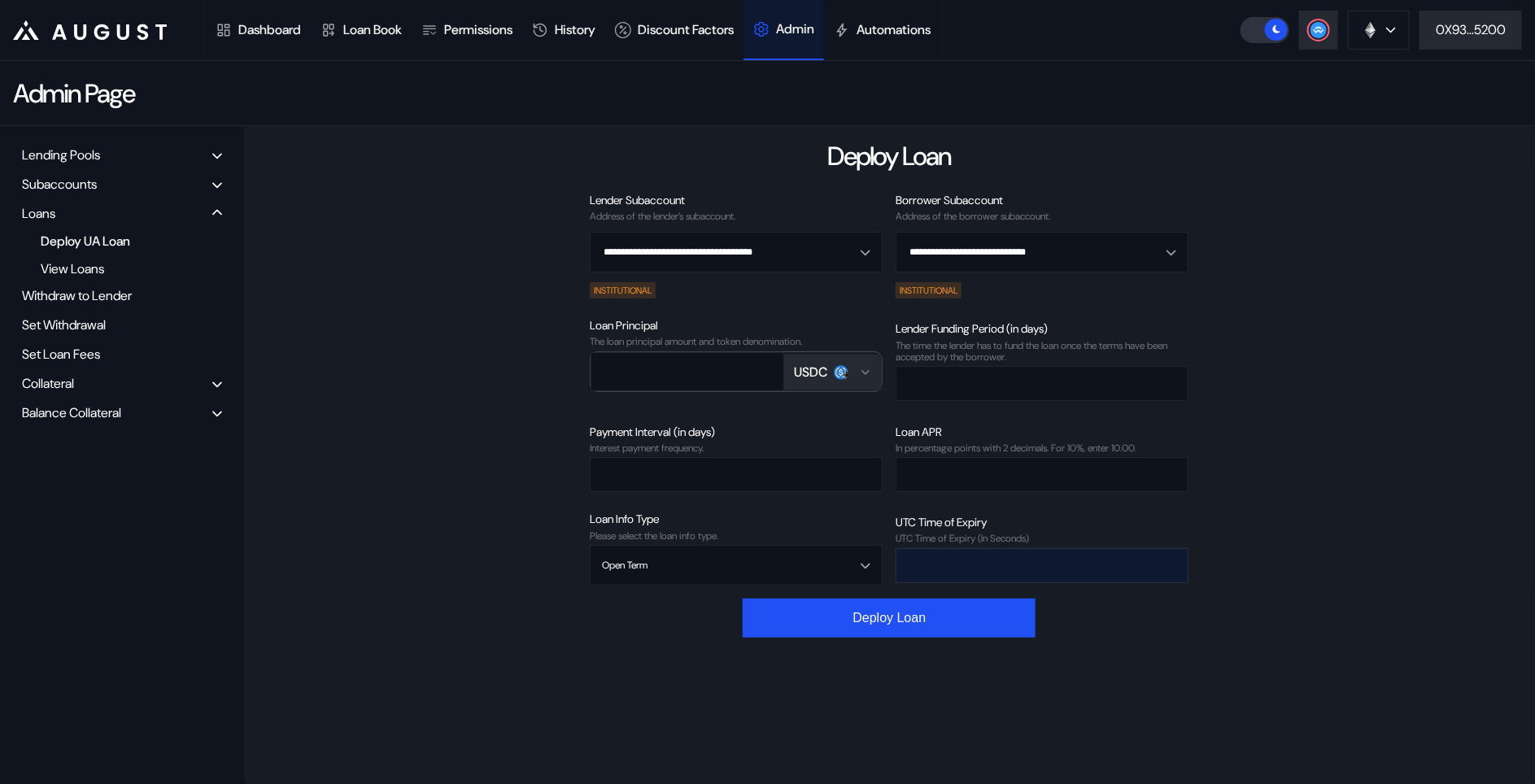
click at [979, 563] on input "number" at bounding box center [1029, 566] width 267 height 33
paste input "**********"
type input "**********"
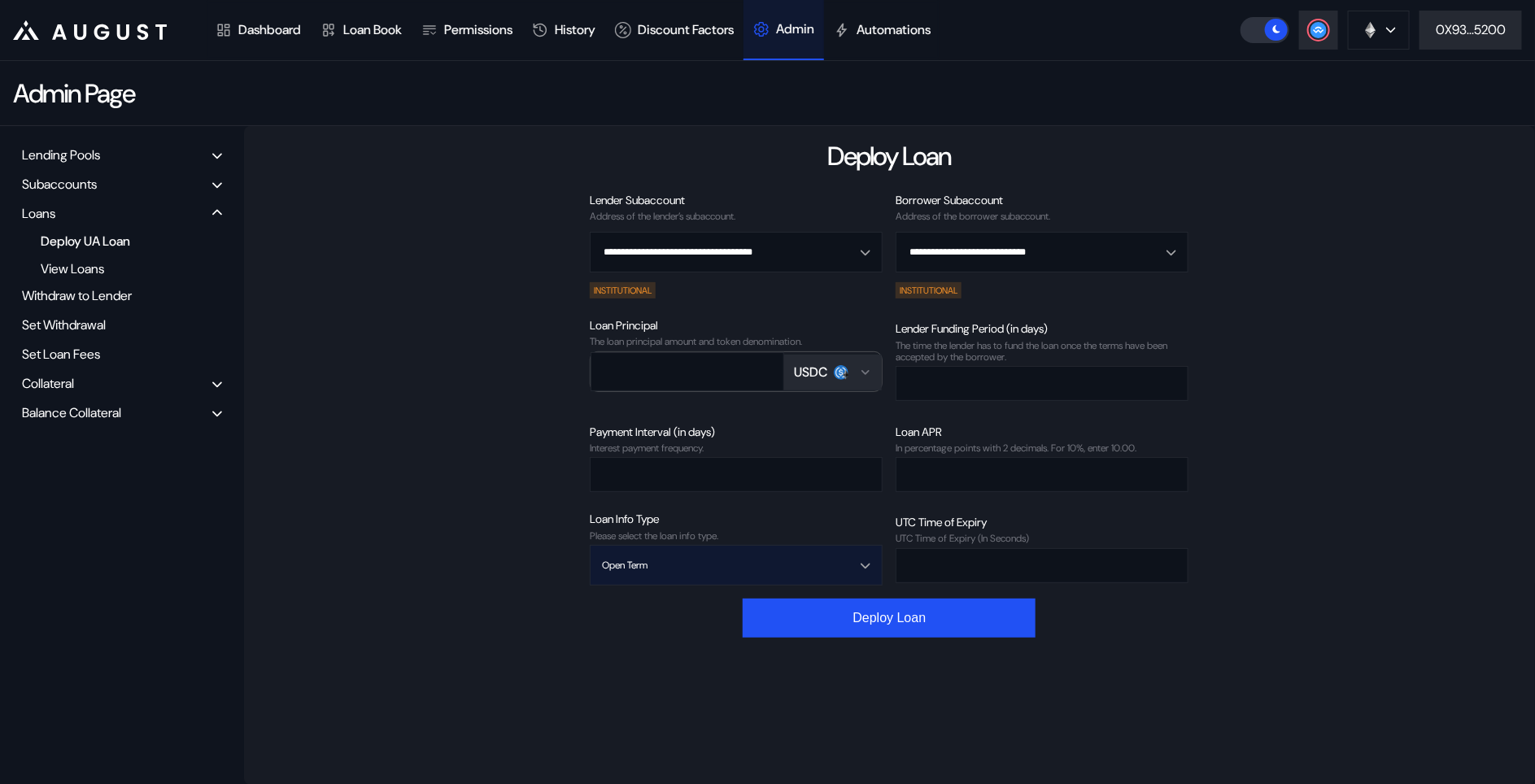
click at [724, 566] on button "Open Term" at bounding box center [736, 565] width 293 height 41
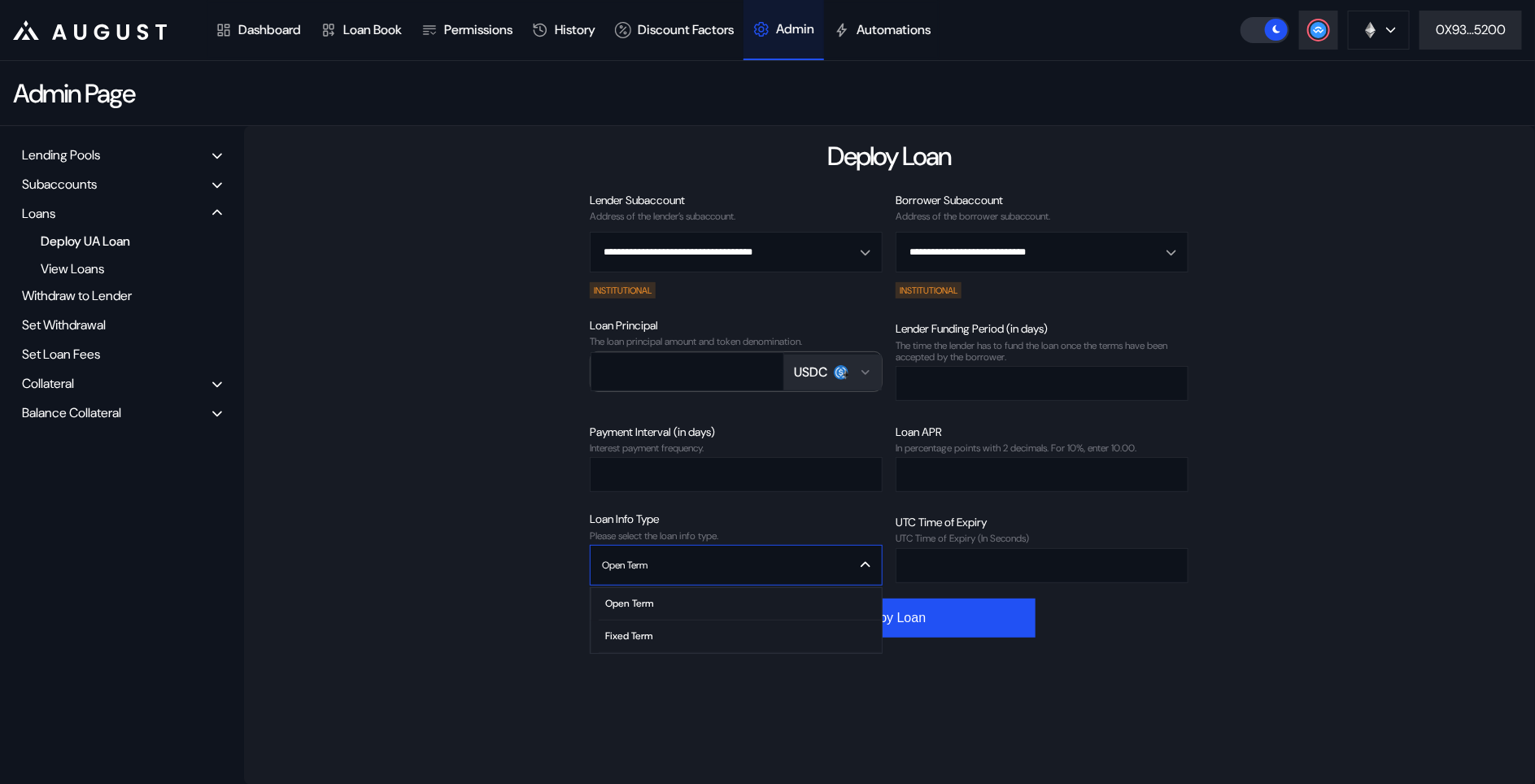
click at [699, 648] on span "Fixed Term" at bounding box center [740, 636] width 283 height 32
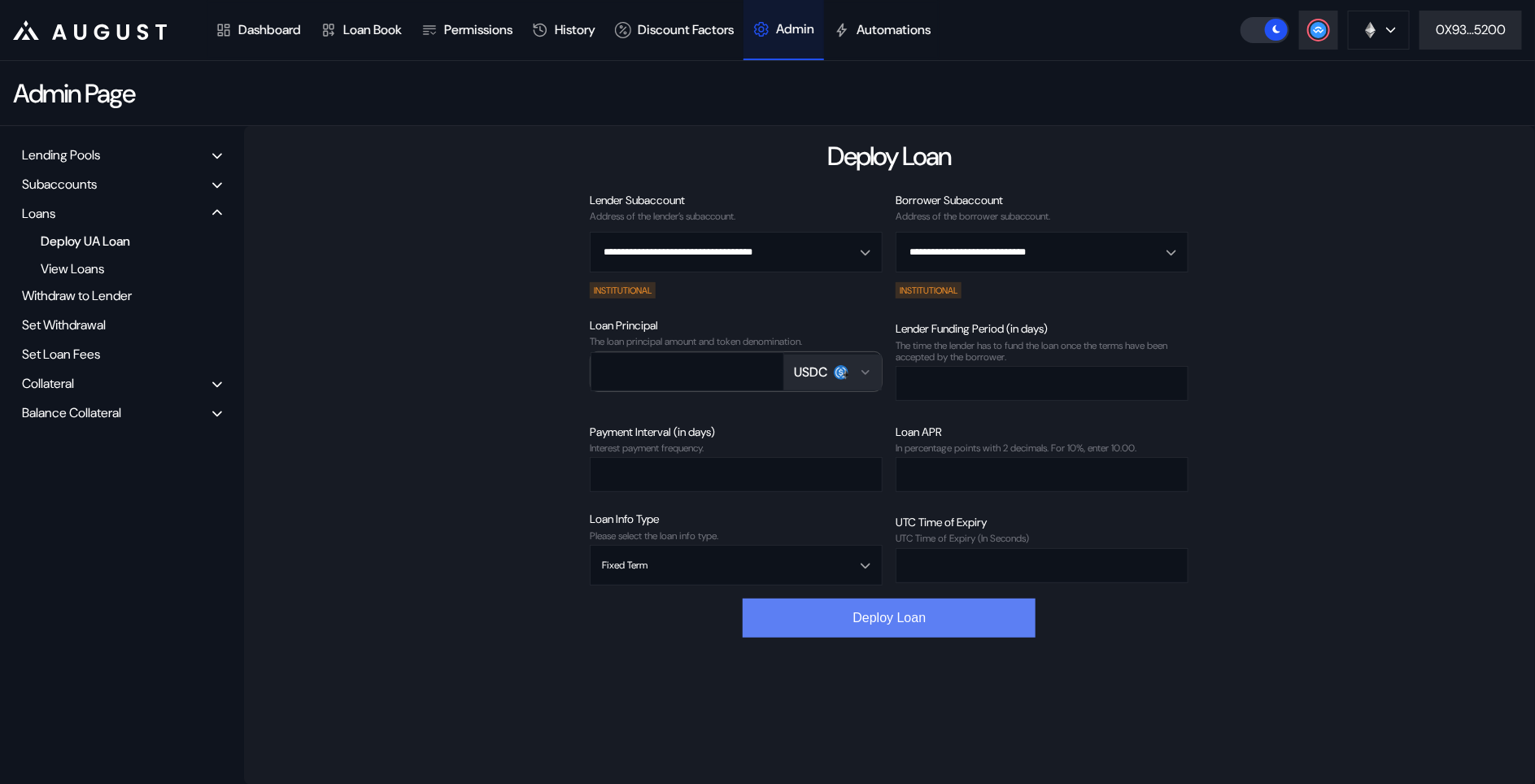
click at [791, 635] on button "Deploy Loan" at bounding box center [889, 618] width 293 height 39
